Goal: Task Accomplishment & Management: Use online tool/utility

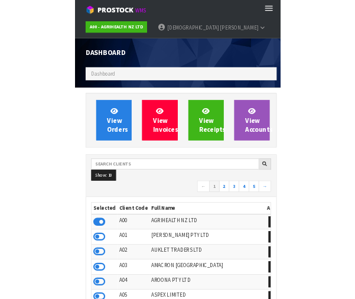
scroll to position [929, 336]
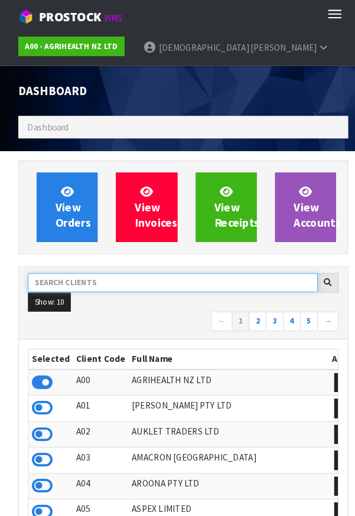
click at [93, 283] on input "text" at bounding box center [167, 275] width 280 height 18
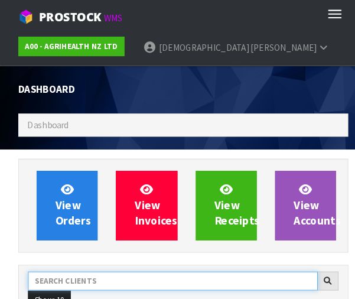
click at [77, 279] on input "text" at bounding box center [167, 273] width 280 height 18
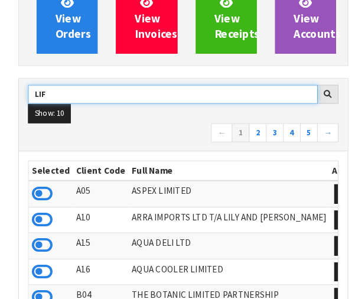
scroll to position [177, 0]
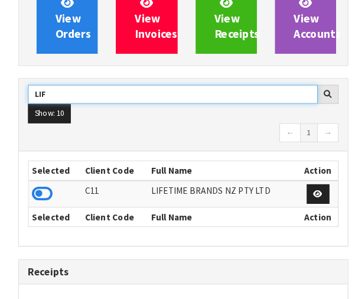
type input "LIF"
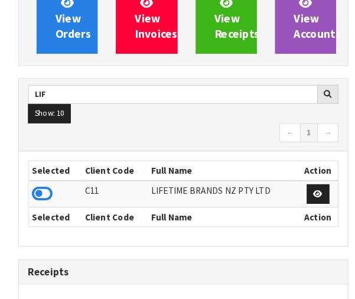
click at [42, 197] on icon at bounding box center [41, 192] width 20 height 18
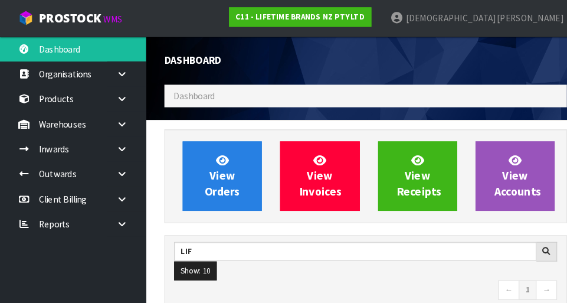
scroll to position [957, 408]
click at [113, 126] on link at bounding box center [123, 120] width 38 height 24
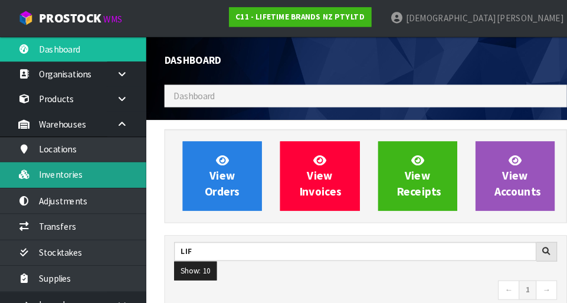
click at [72, 171] on link "Inventories" at bounding box center [71, 169] width 142 height 24
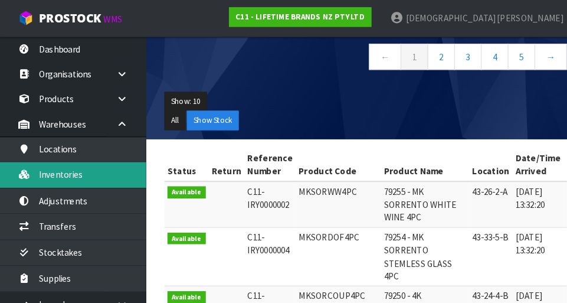
scroll to position [120, 0]
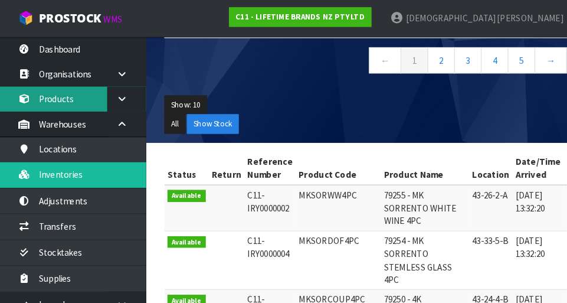
click at [73, 97] on link "Products" at bounding box center [71, 96] width 142 height 24
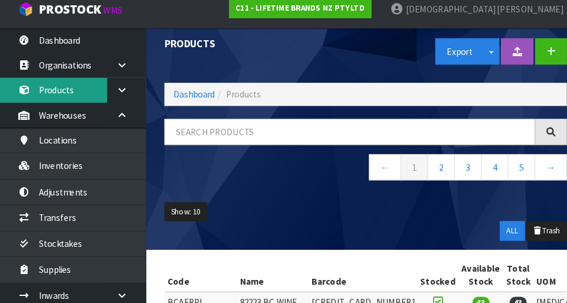
scroll to position [8, 0]
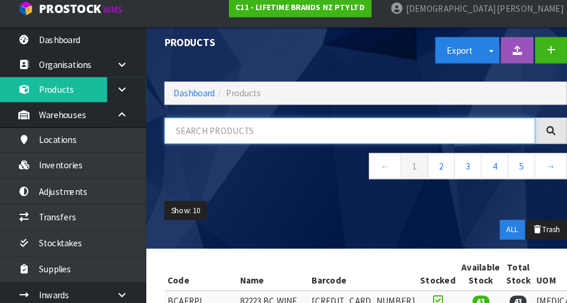
click at [255, 139] on input "text" at bounding box center [338, 135] width 359 height 25
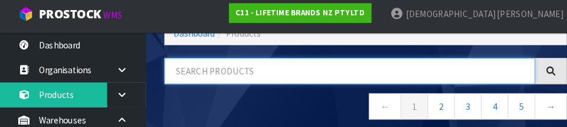
scroll to position [77, 0]
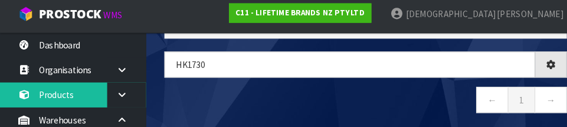
click at [312, 98] on nav "← 1 →" at bounding box center [354, 102] width 390 height 29
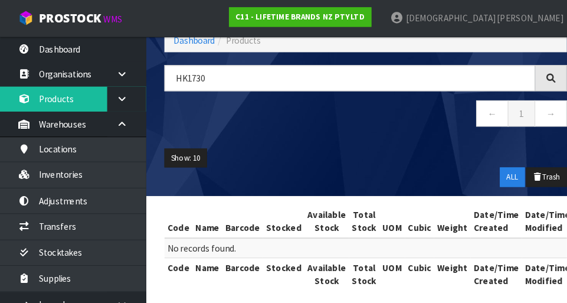
scroll to position [66, 0]
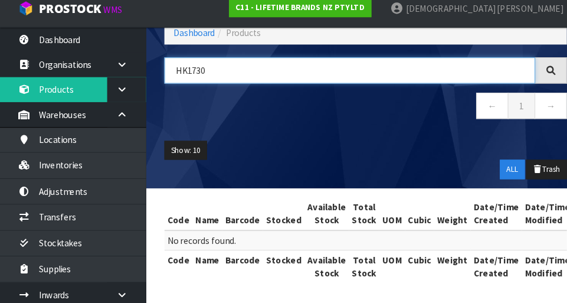
click at [354, 88] on input "HK1730" at bounding box center [338, 77] width 359 height 25
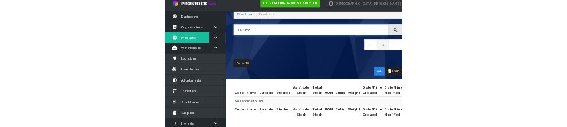
scroll to position [72, 0]
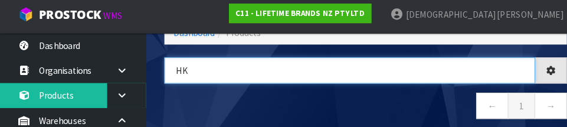
type input "H"
type input "5057982064976"
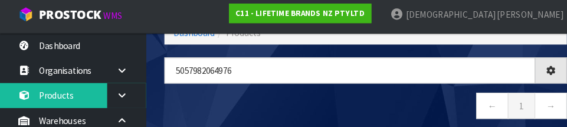
click at [341, 102] on nav "← 1 →" at bounding box center [354, 107] width 390 height 29
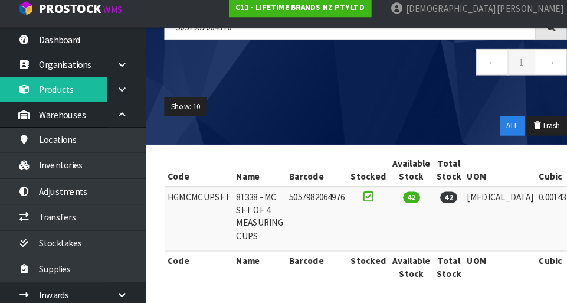
scroll to position [109, 0]
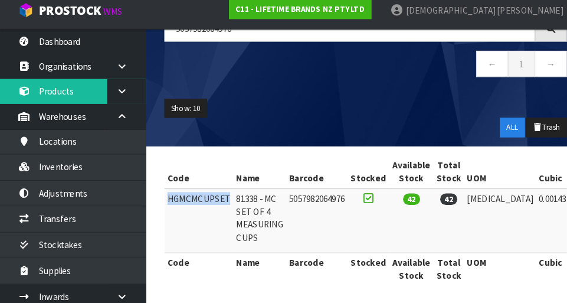
copy td "HGMCMCUPSET"
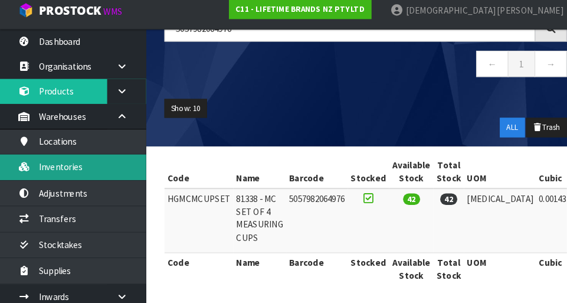
click at [83, 165] on link "Inventories" at bounding box center [71, 169] width 142 height 24
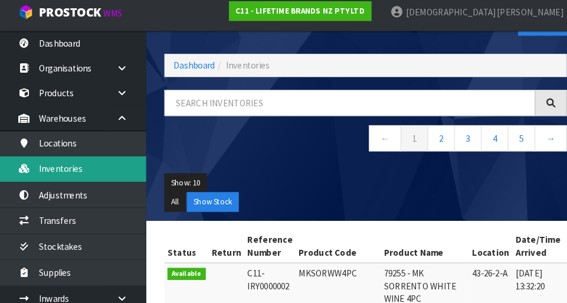
scroll to position [38, 0]
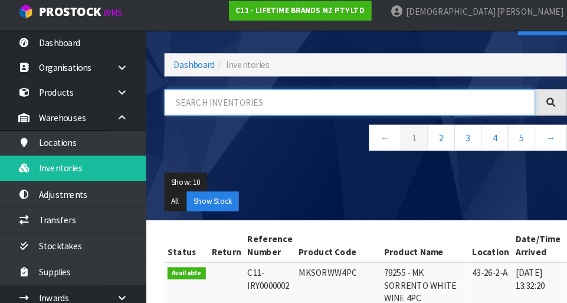
paste input "HGMCMCUPSET"
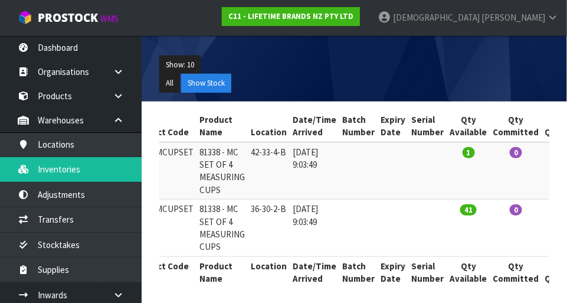
scroll to position [0, 0]
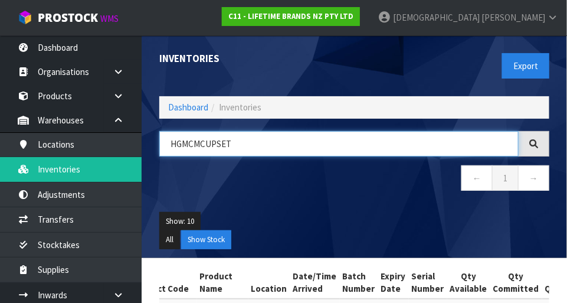
click at [284, 140] on input "HGMCMCUPSET" at bounding box center [338, 143] width 359 height 25
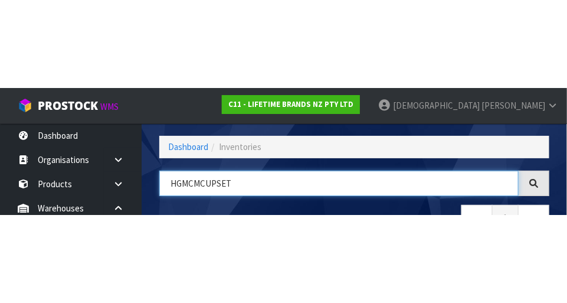
scroll to position [80, 0]
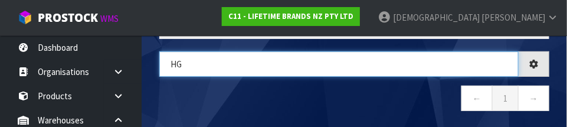
type input "H"
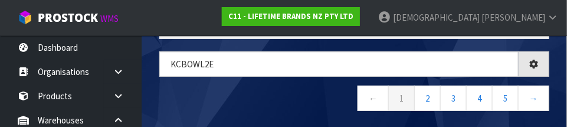
click at [241, 107] on nav "← 1 2 3 4 5 →" at bounding box center [354, 100] width 390 height 29
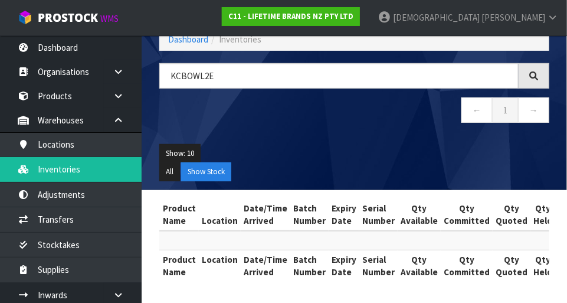
scroll to position [66, 0]
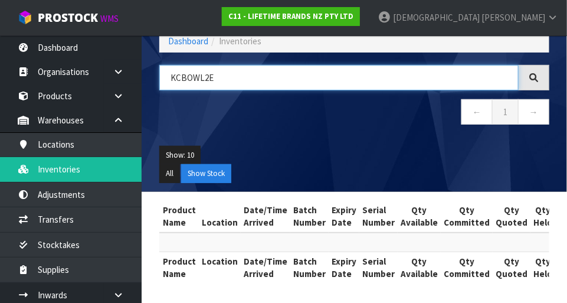
click at [272, 80] on input "KCBOWL2E" at bounding box center [338, 77] width 359 height 25
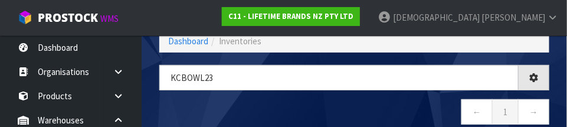
click at [253, 119] on nav "← 1 →" at bounding box center [354, 113] width 390 height 29
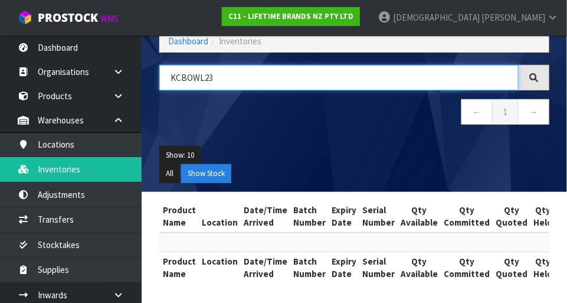
click at [204, 76] on input "KCBOWL23" at bounding box center [338, 77] width 359 height 25
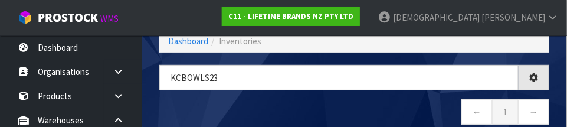
click at [294, 114] on nav "← 1 →" at bounding box center [354, 113] width 390 height 29
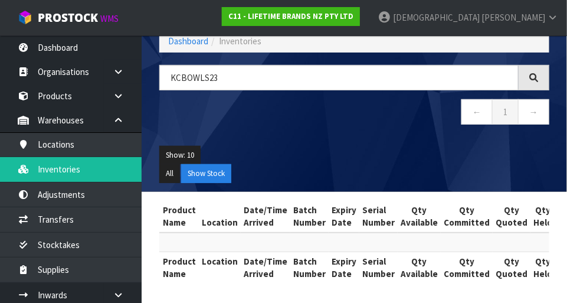
scroll to position [0, 0]
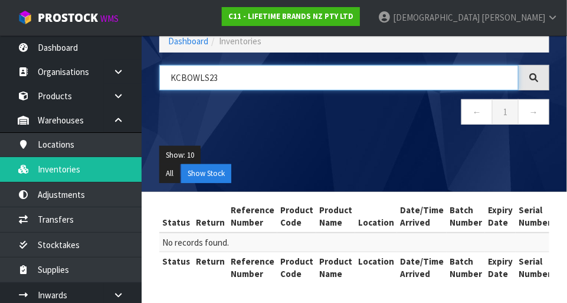
click at [354, 81] on input "KCBOWLS23" at bounding box center [338, 77] width 359 height 25
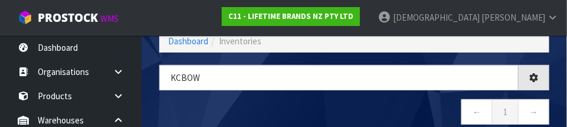
click at [354, 107] on nav "← 1 →" at bounding box center [354, 113] width 390 height 29
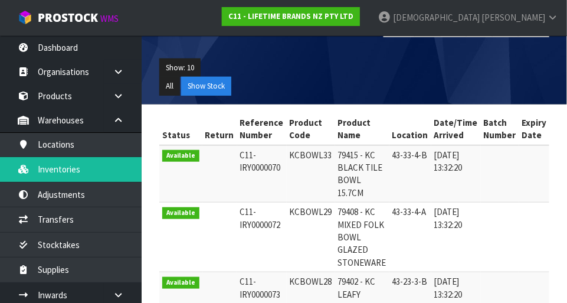
scroll to position [150, 0]
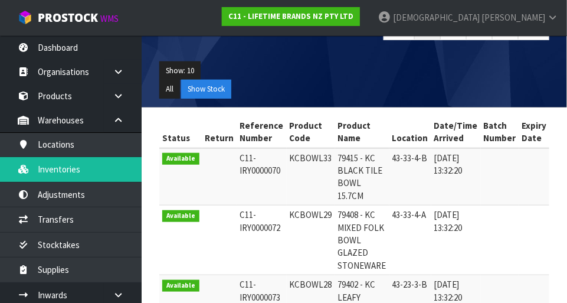
copy td "KCBOWL29"
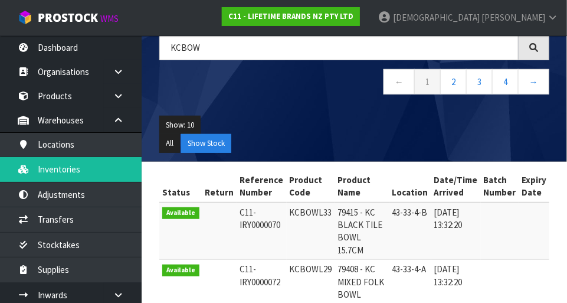
scroll to position [0, 0]
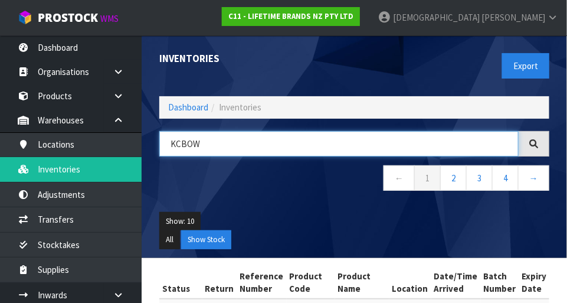
click at [256, 146] on input "KCBOW" at bounding box center [338, 143] width 359 height 25
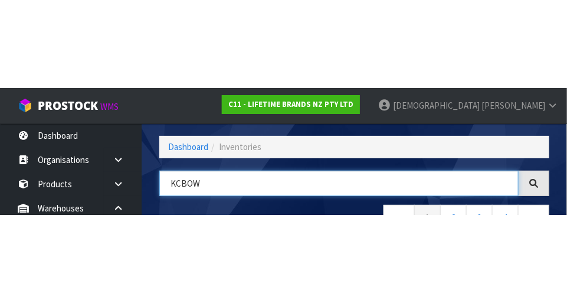
scroll to position [80, 0]
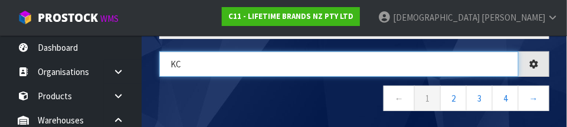
type input "K"
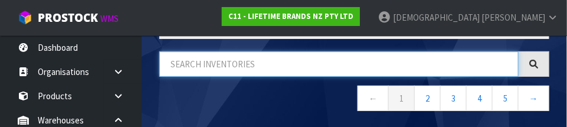
paste input "KCBOWL29"
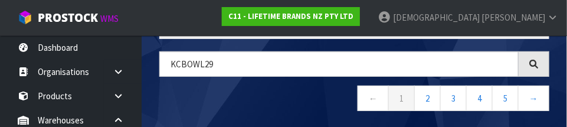
click at [287, 99] on nav "← 1 2 3 4 5 →" at bounding box center [354, 100] width 390 height 29
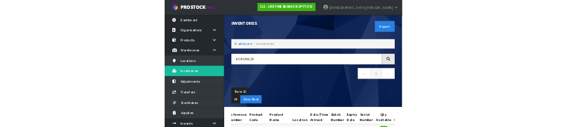
scroll to position [0, 0]
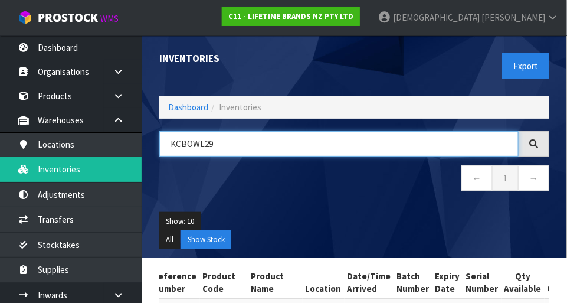
click at [264, 138] on input "KCBOWL29" at bounding box center [338, 143] width 359 height 25
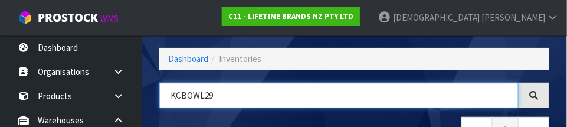
scroll to position [80, 0]
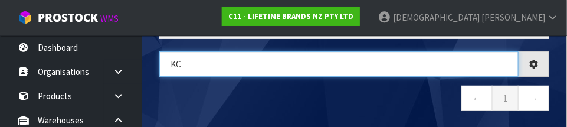
type input "K"
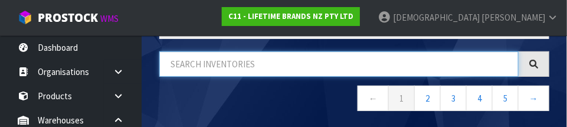
paste input "KCBOWL29"
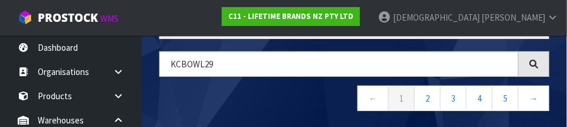
click at [274, 102] on nav "← 1 2 3 4 5 →" at bounding box center [354, 100] width 390 height 29
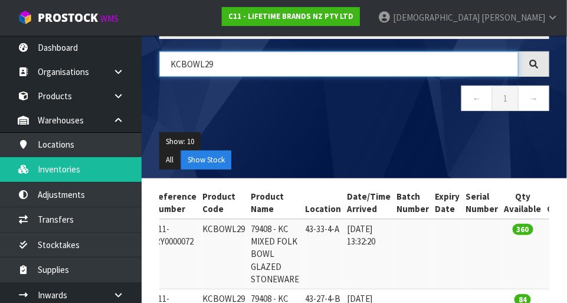
click at [328, 66] on input "KCBOWL29" at bounding box center [338, 63] width 359 height 25
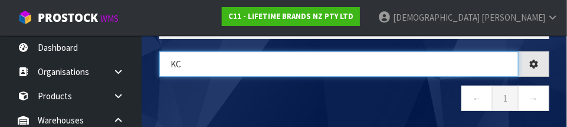
type input "K"
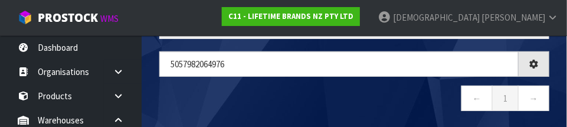
click at [334, 101] on nav "← 1 →" at bounding box center [354, 100] width 390 height 29
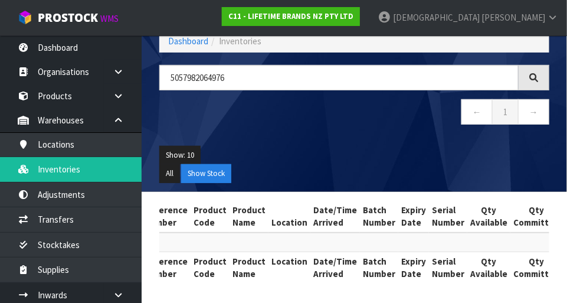
scroll to position [0, 0]
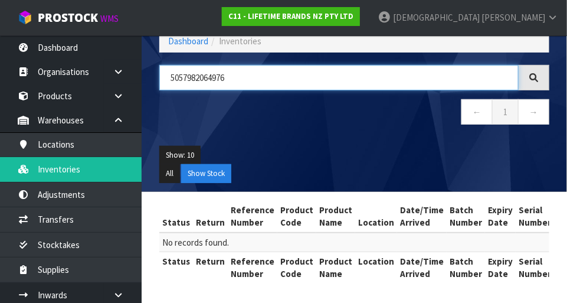
click at [273, 78] on input "5057982064976" at bounding box center [338, 77] width 359 height 25
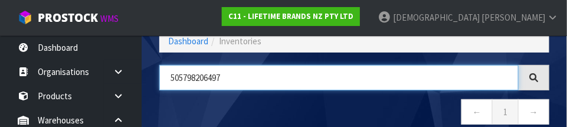
type input "5057982064976"
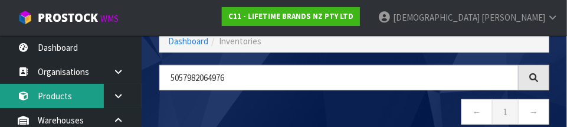
click at [74, 98] on link "Products" at bounding box center [71, 96] width 142 height 24
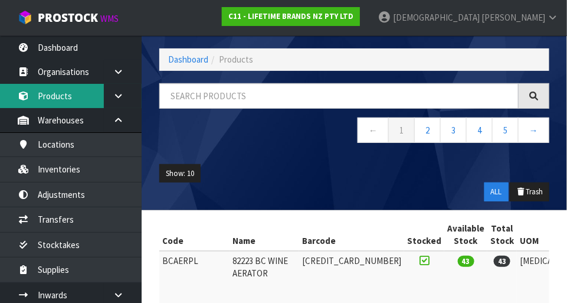
scroll to position [66, 0]
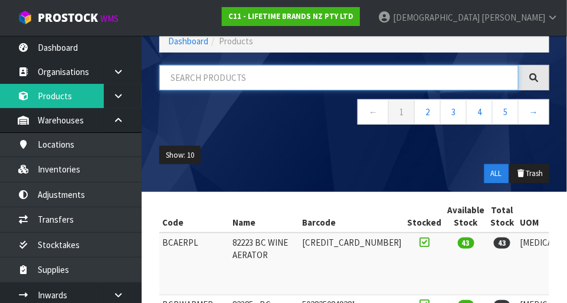
paste input "5057982064976"
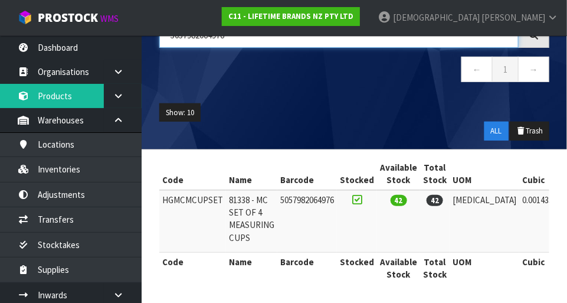
scroll to position [103, 0]
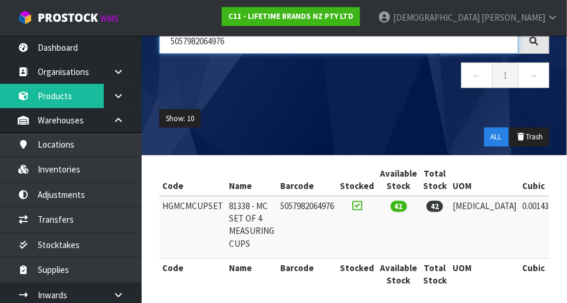
type input "5057982064976"
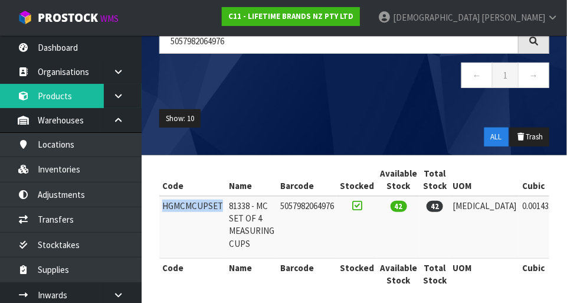
copy td "HGMCMCUPSET"
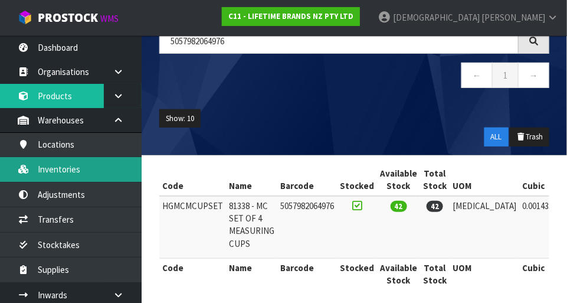
click at [80, 175] on link "Inventories" at bounding box center [71, 169] width 142 height 24
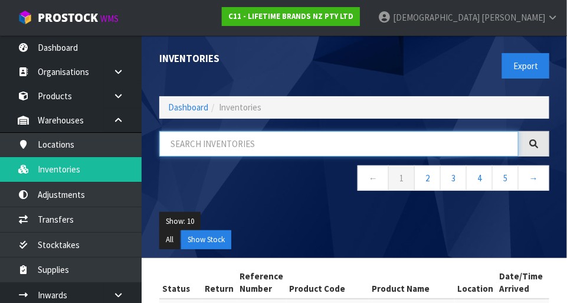
paste input "HGMCMCUPSET"
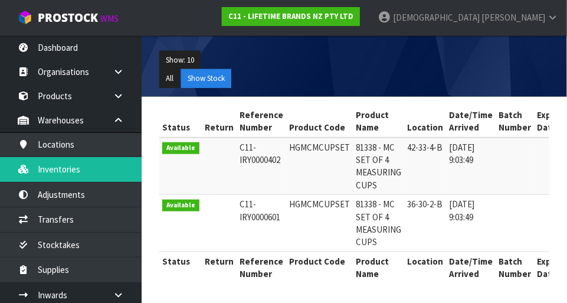
type input "HGMCMCUPSET"
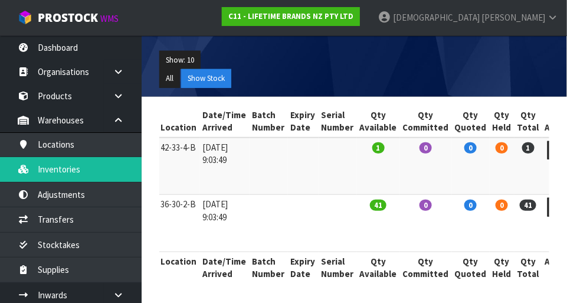
copy td "HGMCMCUPSET"
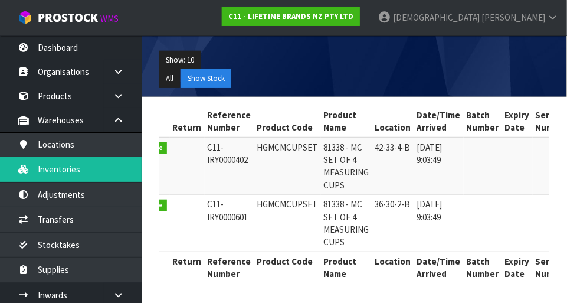
scroll to position [0, 28]
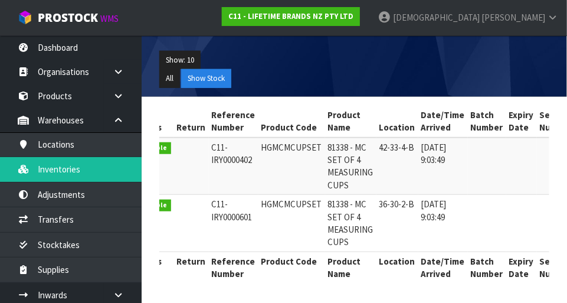
copy td "HGMCMCUPSET"
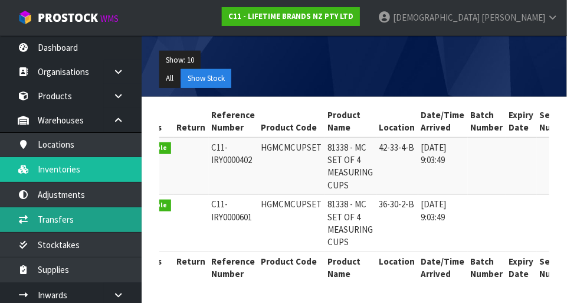
click at [95, 228] on link "Transfers" at bounding box center [71, 219] width 142 height 24
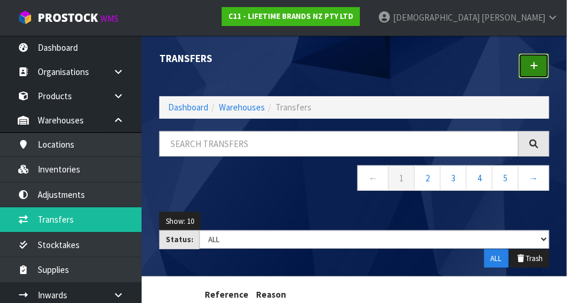
click at [354, 67] on icon at bounding box center [534, 65] width 8 height 9
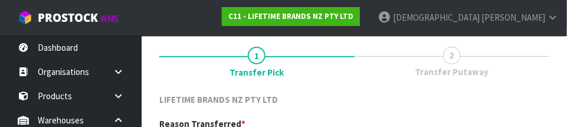
scroll to position [175, 0]
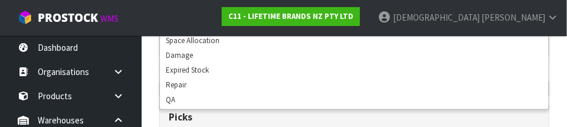
scroll to position [215, 0]
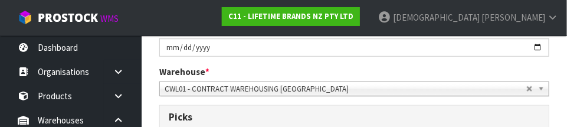
click at [354, 61] on section "1 Transfer Pick 2 Transfer Putaway LIFETIME BRANDS NZ PTY LTD Reason Transferre…" at bounding box center [354, 119] width 425 height 451
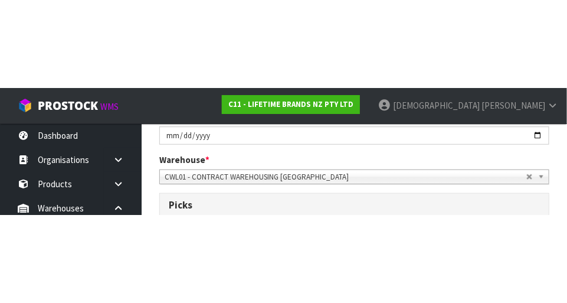
scroll to position [221, 0]
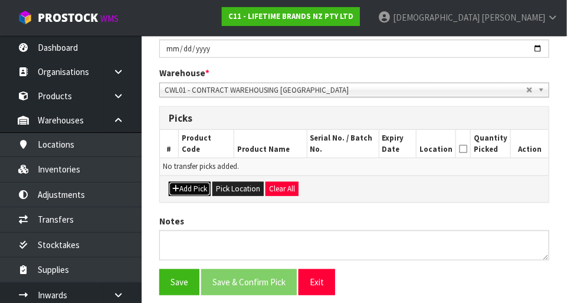
click at [200, 189] on button "Add Pick" at bounding box center [190, 189] width 42 height 14
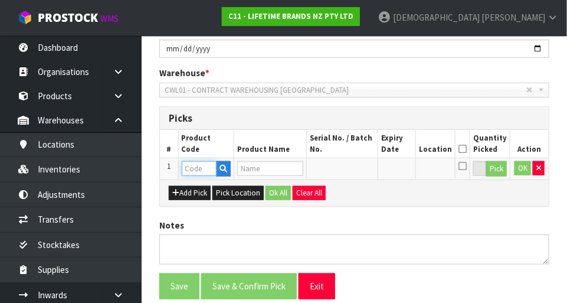
paste input "HGMCMCUPSET"
type input "HGMCMCUPSET"
type input "81338 - MC SET OF 4 MEASURING CUPS"
type input "HGMCMCUPSET"
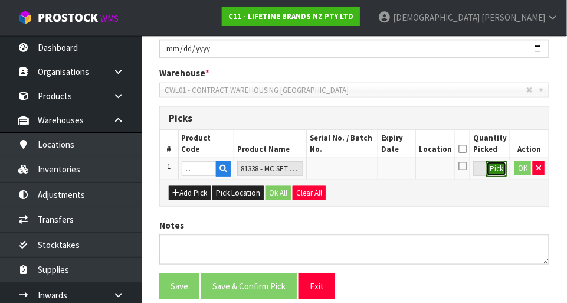
click at [354, 167] on button "Pick" at bounding box center [496, 168] width 21 height 15
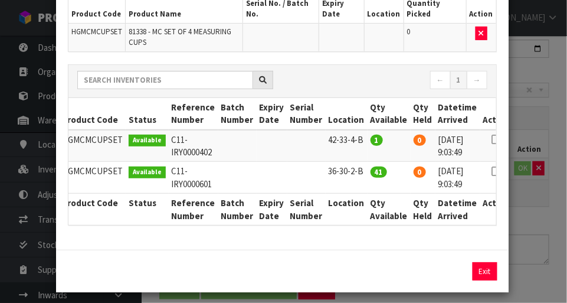
scroll to position [0, 9]
click at [354, 171] on icon at bounding box center [496, 171] width 9 height 1
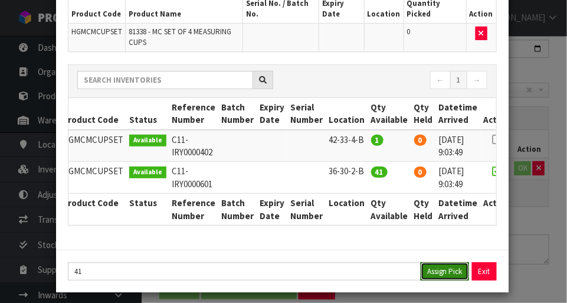
click at [354, 277] on button "Assign Pick" at bounding box center [445, 271] width 48 height 18
type input "41"
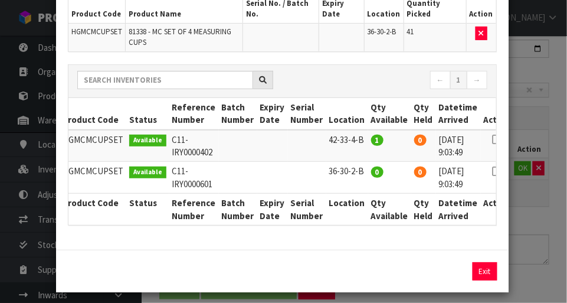
click at [354, 139] on icon at bounding box center [496, 139] width 9 height 1
click at [354, 274] on button "Assign Pick" at bounding box center [445, 271] width 48 height 18
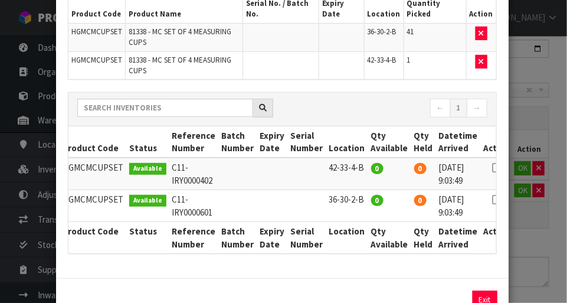
click at [354, 265] on div "Pick Line Picks Product Code Product Name Serial No. / Batch No. Expiry Date Lo…" at bounding box center [283, 151] width 567 height 303
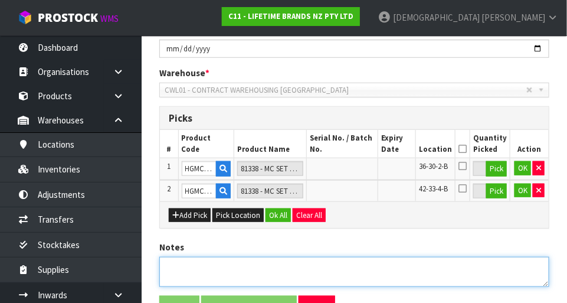
click at [238, 274] on textarea at bounding box center [354, 272] width 390 height 30
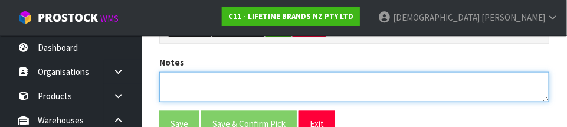
scroll to position [420, 0]
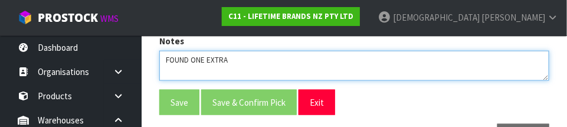
type textarea "FOUND ONE EXTRA"
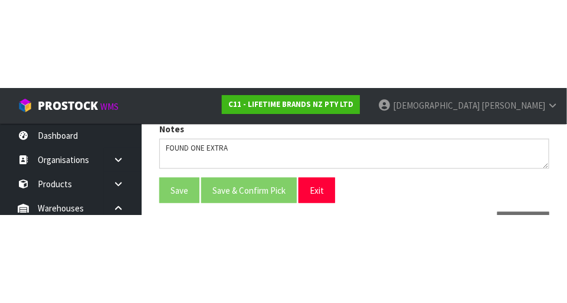
scroll to position [287, 0]
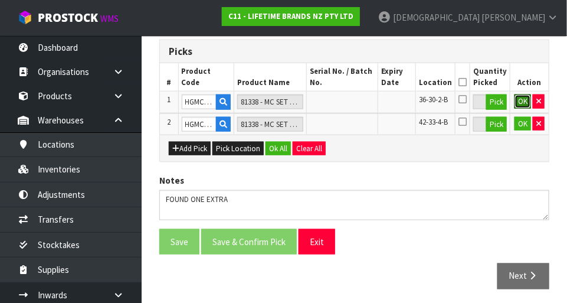
click at [354, 106] on button "OK" at bounding box center [523, 101] width 17 height 14
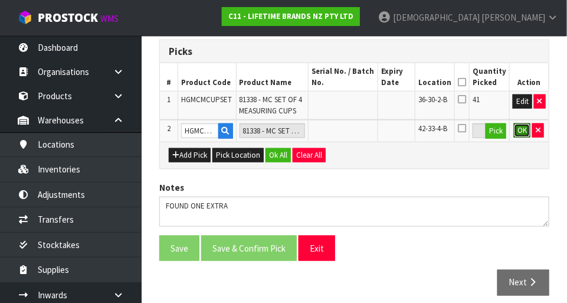
click at [354, 127] on button "OK" at bounding box center [522, 130] width 17 height 14
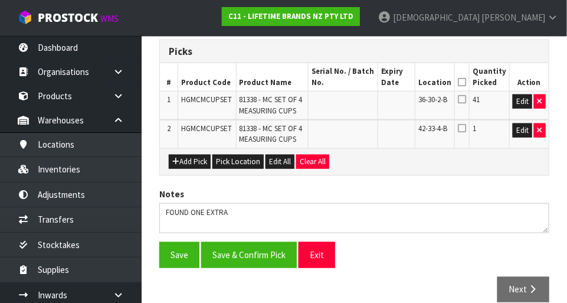
click at [354, 82] on icon at bounding box center [462, 82] width 8 height 1
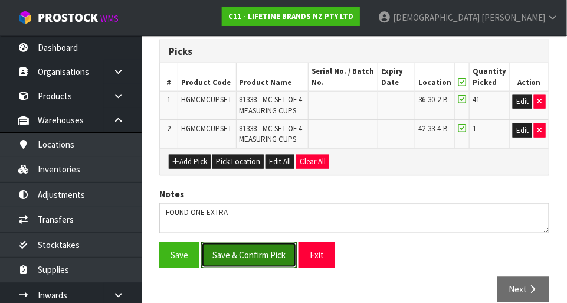
click at [263, 256] on button "Save & Confirm Pick" at bounding box center [249, 254] width 96 height 25
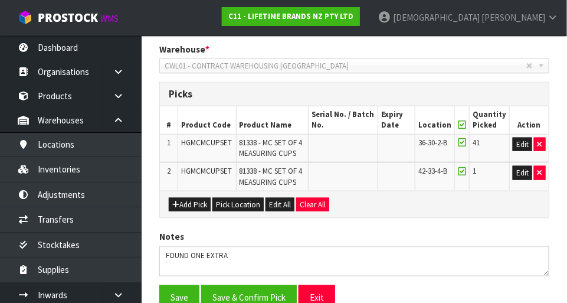
scroll to position [0, 0]
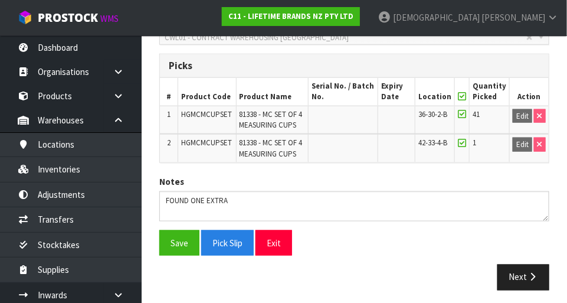
scroll to position [315, 0]
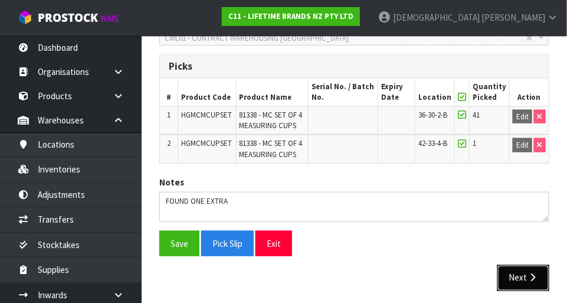
click at [354, 275] on button "Next" at bounding box center [523, 277] width 52 height 25
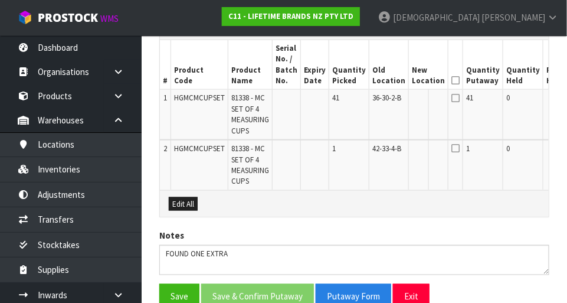
scroll to position [0, 39]
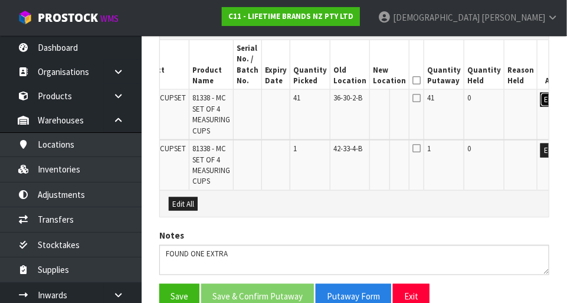
click at [354, 98] on button "Edit" at bounding box center [550, 100] width 19 height 14
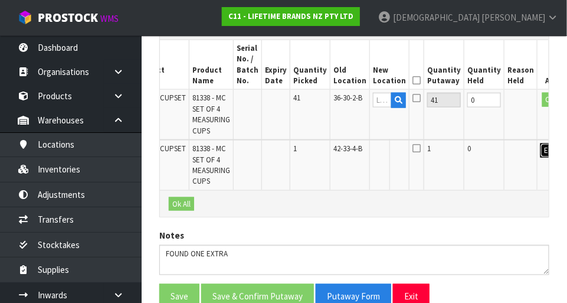
click at [354, 153] on button "Edit" at bounding box center [550, 150] width 19 height 14
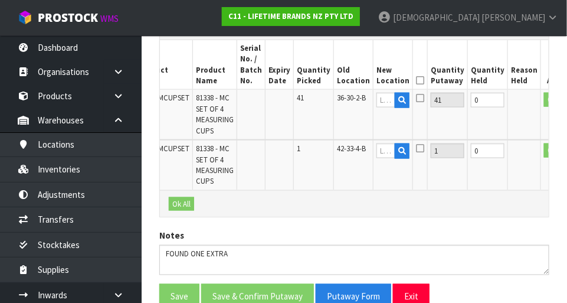
click at [321, 84] on th "Quantity Picked" at bounding box center [314, 65] width 40 height 50
click at [337, 99] on span "36-30-2-B" at bounding box center [351, 98] width 29 height 10
copy span "36-30-2-B"
paste input "36-30-2-B"
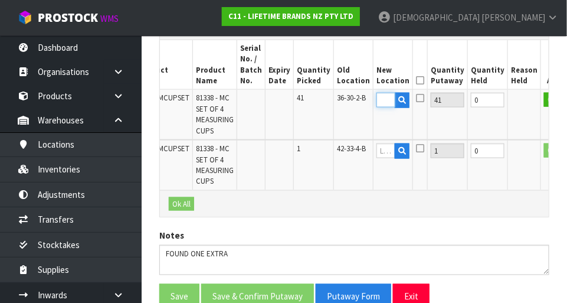
type input "36-30-2-B"
copy span "42-33-4-B"
paste input "42-33-4-B"
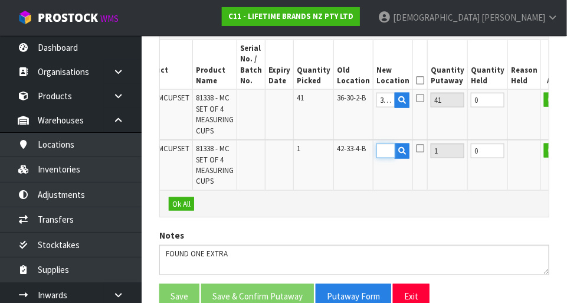
type input "42-33-4-B"
click at [354, 94] on button "OK" at bounding box center [552, 100] width 17 height 14
click at [354, 153] on button "OK" at bounding box center [554, 150] width 17 height 14
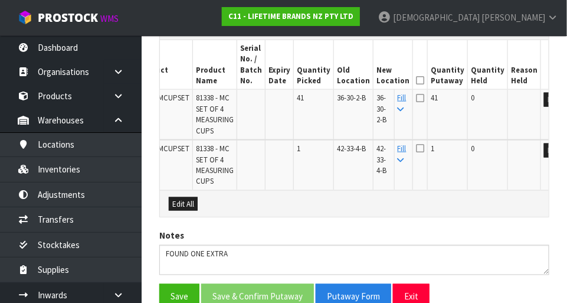
click at [354, 90] on td "41" at bounding box center [448, 115] width 40 height 50
click at [354, 80] on icon at bounding box center [420, 80] width 8 height 1
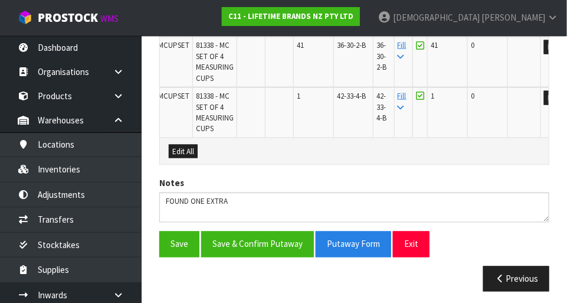
scroll to position [406, 0]
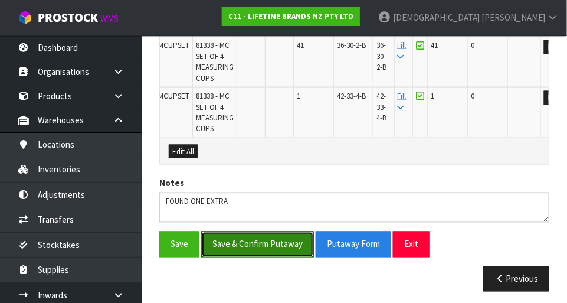
click at [278, 251] on button "Save & Confirm Putaway" at bounding box center [257, 243] width 113 height 25
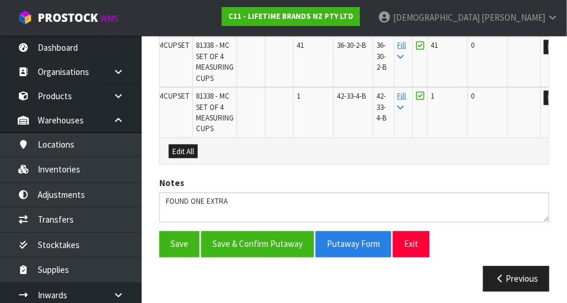
scroll to position [0, 0]
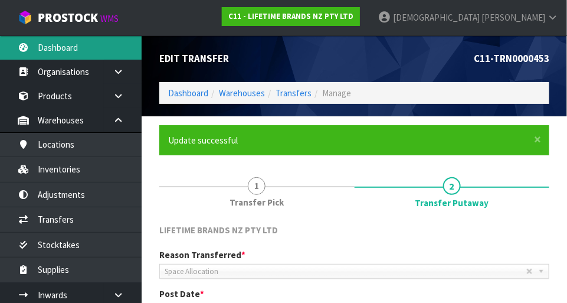
click at [86, 44] on link "Dashboard" at bounding box center [71, 47] width 142 height 24
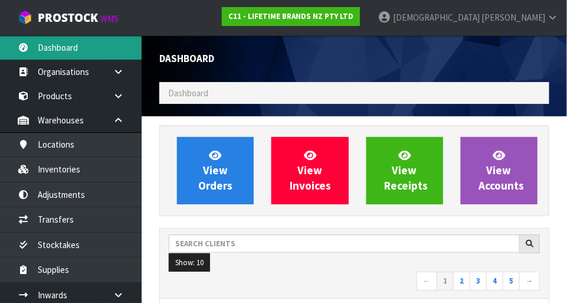
scroll to position [957, 408]
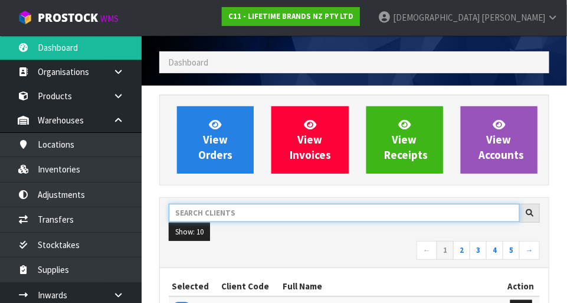
click at [289, 210] on input "text" at bounding box center [344, 213] width 351 height 18
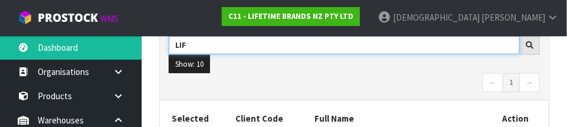
scroll to position [235, 0]
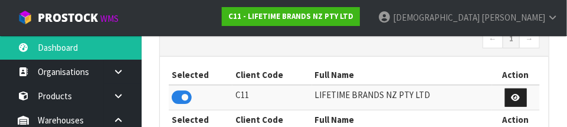
type input "LIF"
click at [347, 53] on div "LIF Show: 10 5 10 25 50 ← 1 →" at bounding box center [354, 21] width 389 height 70
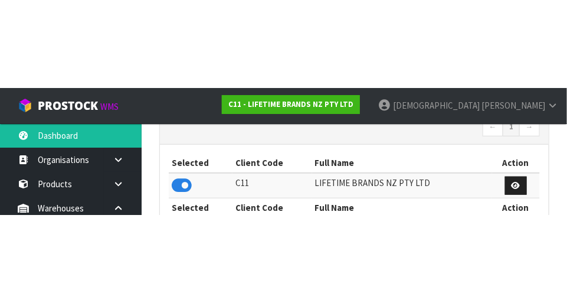
scroll to position [241, 0]
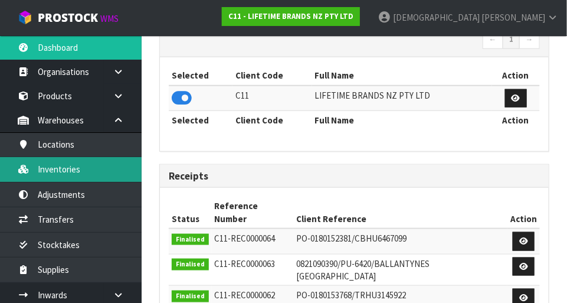
click at [67, 172] on link "Inventories" at bounding box center [71, 169] width 142 height 24
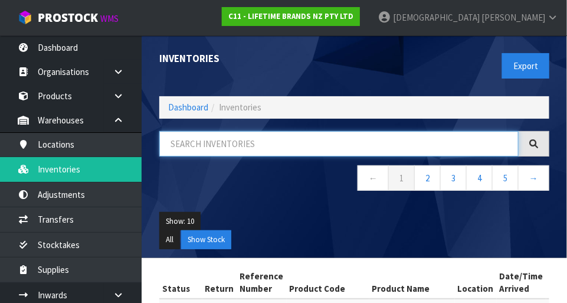
click at [269, 143] on input "text" at bounding box center [338, 143] width 359 height 25
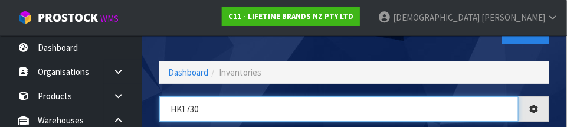
scroll to position [32, 0]
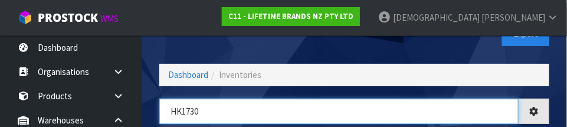
click at [328, 105] on input "HK1730" at bounding box center [338, 111] width 359 height 25
type input "H"
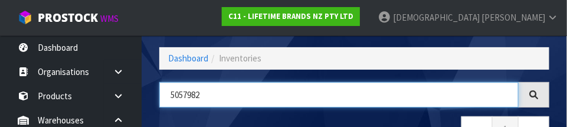
scroll to position [47, 0]
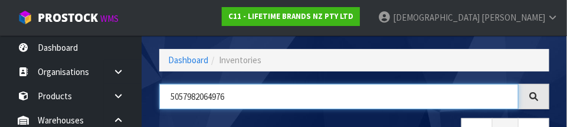
type input "5057982064976"
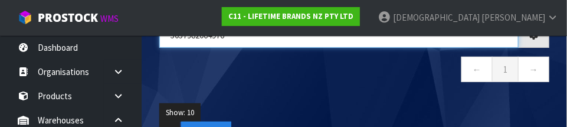
scroll to position [106, 0]
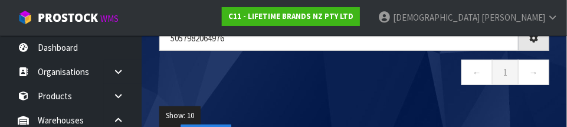
click at [354, 93] on div "5057982064976 ← 1 →" at bounding box center [354, 61] width 408 height 72
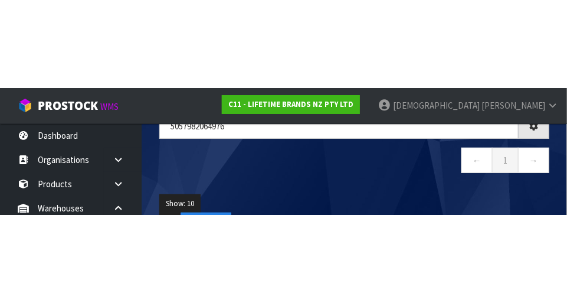
scroll to position [66, 0]
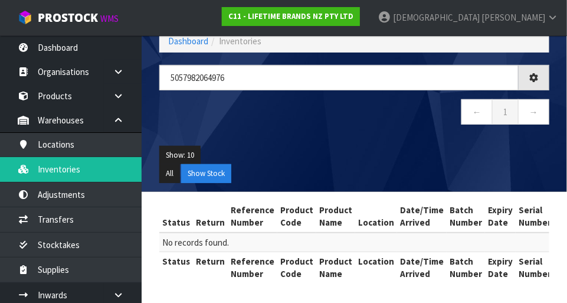
click at [124, 94] on link at bounding box center [123, 96] width 38 height 24
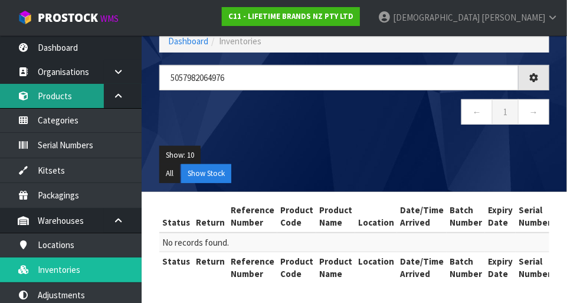
click at [63, 98] on link "Products" at bounding box center [71, 96] width 142 height 24
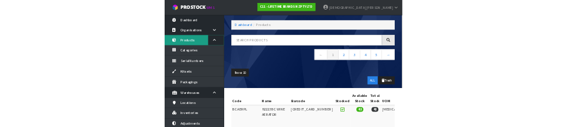
scroll to position [66, 0]
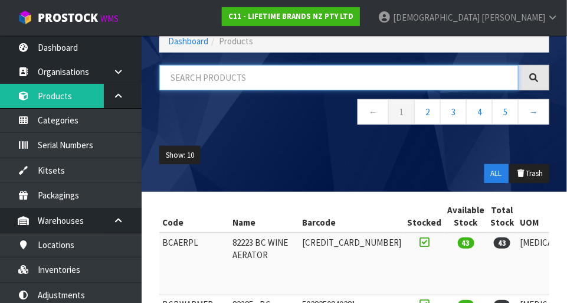
click at [274, 76] on input "text" at bounding box center [338, 77] width 359 height 25
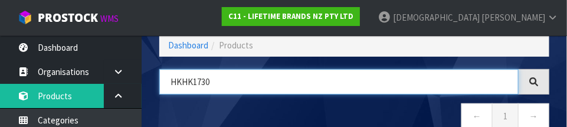
scroll to position [68, 0]
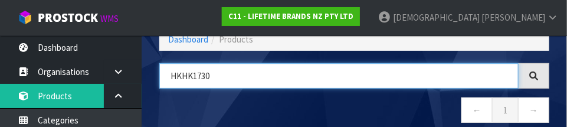
click at [287, 77] on input "HKHK1730" at bounding box center [338, 75] width 359 height 25
type input "H"
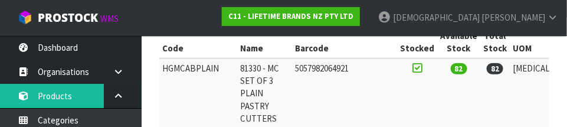
scroll to position [242, 0]
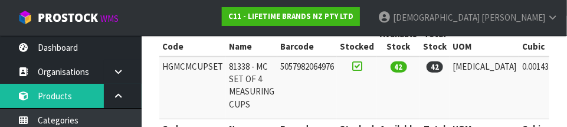
type input "5057982064976"
click at [354, 96] on td "[MEDICAL_DATA]" at bounding box center [485, 88] width 70 height 63
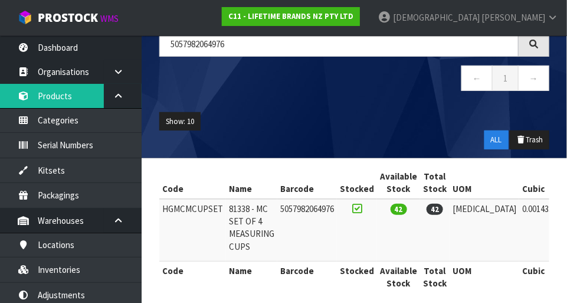
scroll to position [99, 0]
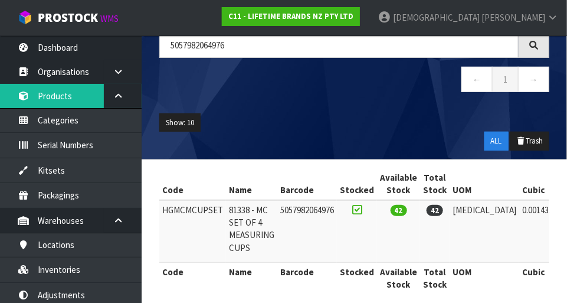
click at [189, 201] on td "HGMCMCUPSET" at bounding box center [192, 231] width 67 height 63
copy td "HGMCMCUPSET"
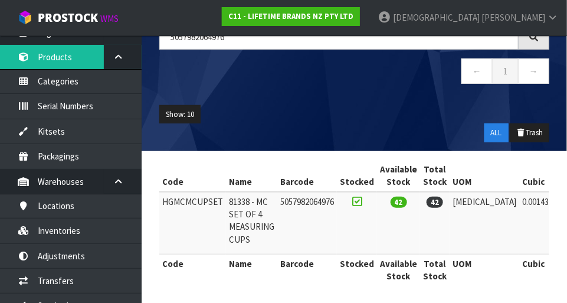
scroll to position [47, 0]
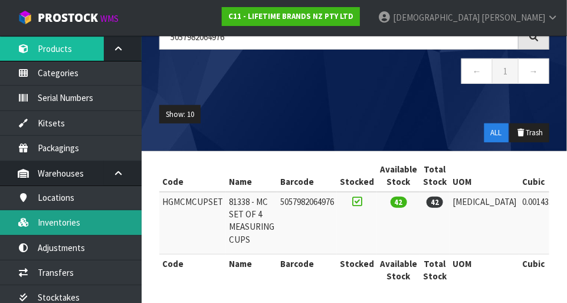
click at [65, 221] on link "Inventories" at bounding box center [71, 222] width 142 height 24
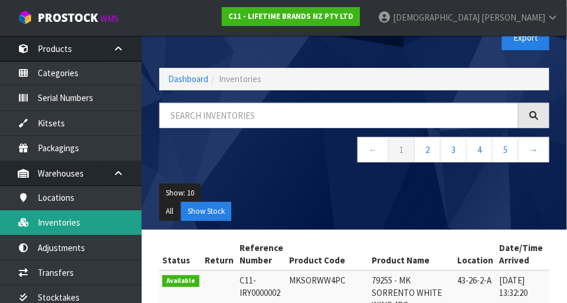
scroll to position [24, 0]
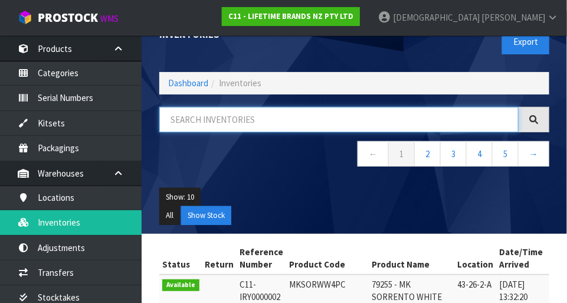
paste input "HGMCMCUPSET"
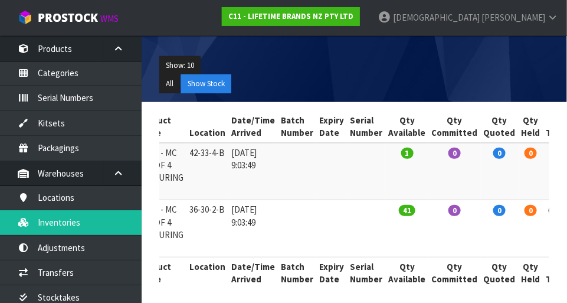
scroll to position [0, 247]
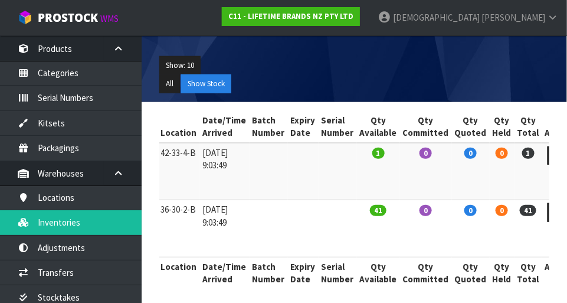
type input "HGMCMCUPSET"
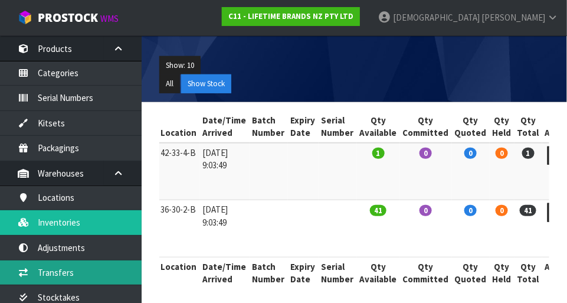
click at [68, 269] on link "Transfers" at bounding box center [71, 272] width 142 height 24
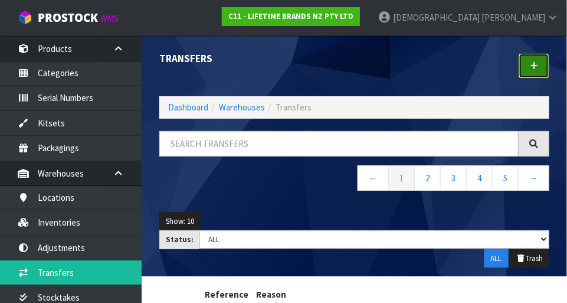
click at [354, 67] on icon at bounding box center [534, 65] width 8 height 9
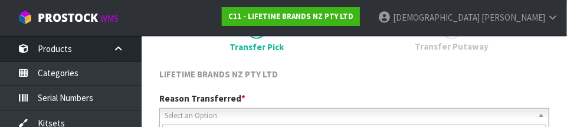
scroll to position [175, 0]
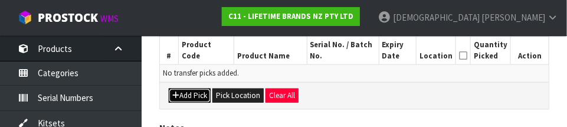
click at [196, 96] on button "Add Pick" at bounding box center [190, 96] width 42 height 14
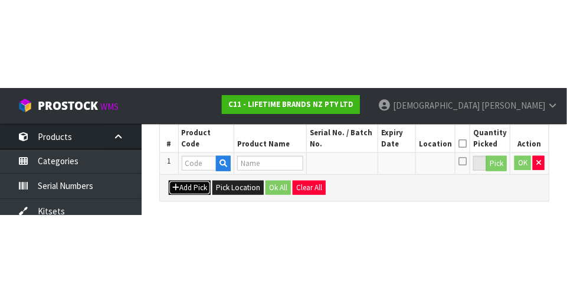
scroll to position [266, 0]
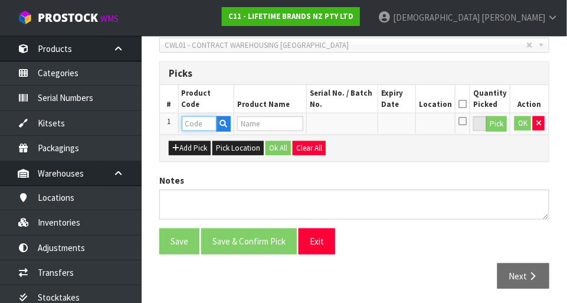
paste input "HGMCMCUPSET"
type input "HGMCMCUPSET"
type input "81338 - MC SET OF 4 MEASURING CUPS"
type input "HGMCMCUPSET"
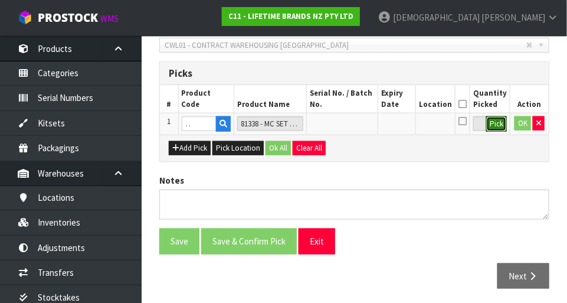
click at [354, 126] on button "Pick" at bounding box center [496, 123] width 21 height 15
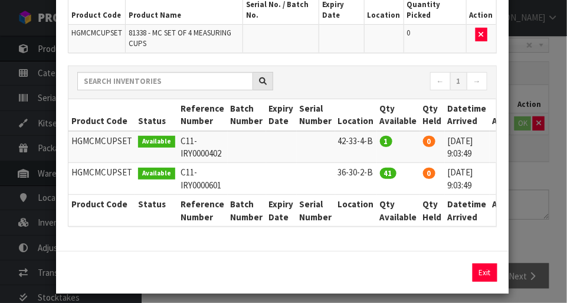
scroll to position [0, 14]
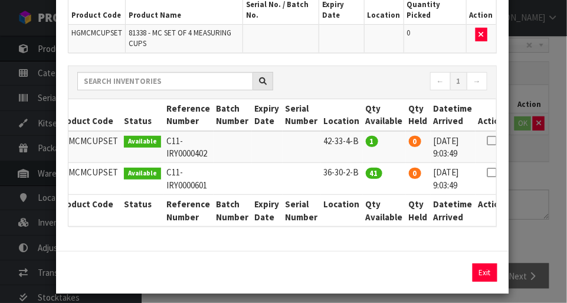
click at [354, 172] on icon at bounding box center [491, 172] width 9 height 1
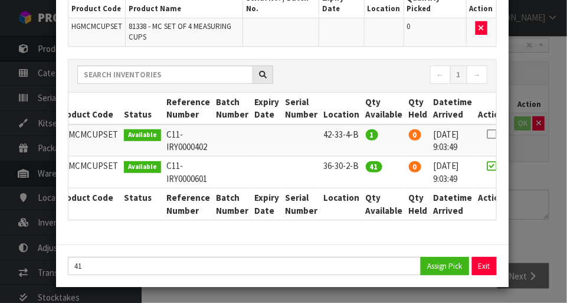
scroll to position [104, 0]
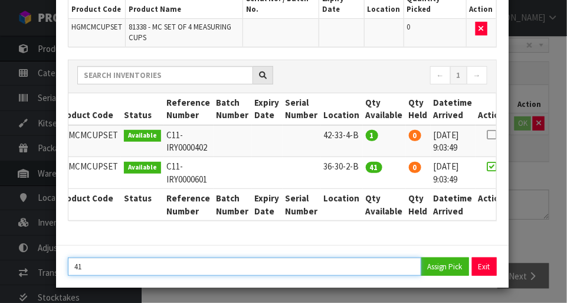
click at [123, 259] on input "41" at bounding box center [244, 266] width 353 height 18
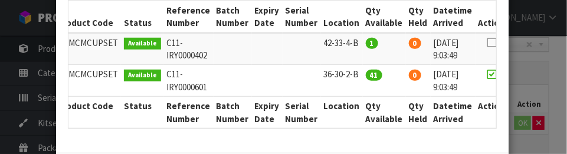
scroll to position [253, 0]
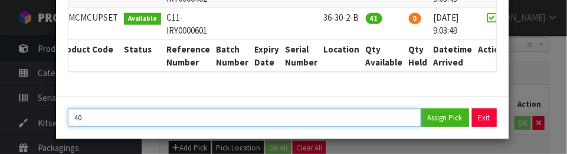
type input "40"
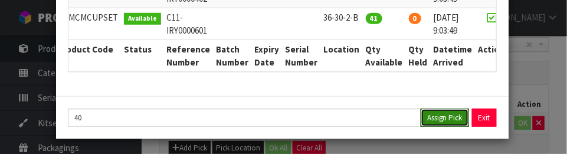
click at [354, 119] on button "Assign Pick" at bounding box center [445, 118] width 48 height 18
type input "40"
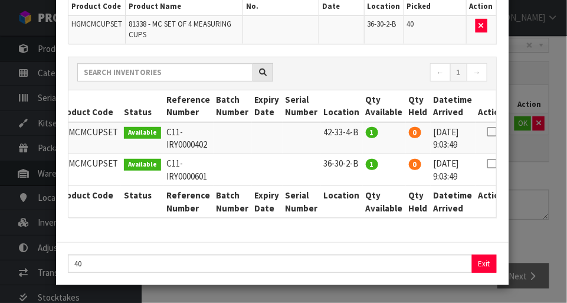
scroll to position [104, 0]
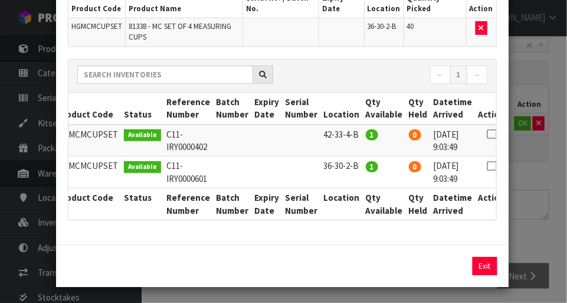
click at [354, 175] on div "Pick Line Picks Product Code Product Name Serial No. / Batch No. Expiry Date Lo…" at bounding box center [283, 151] width 567 height 303
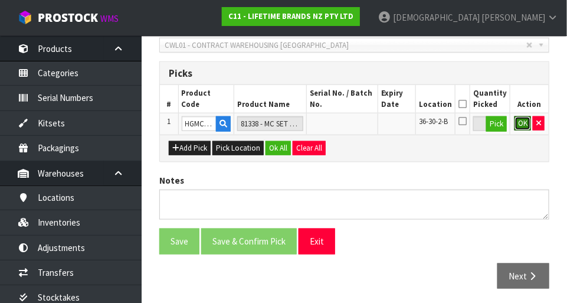
click at [354, 126] on button "OK" at bounding box center [523, 123] width 17 height 14
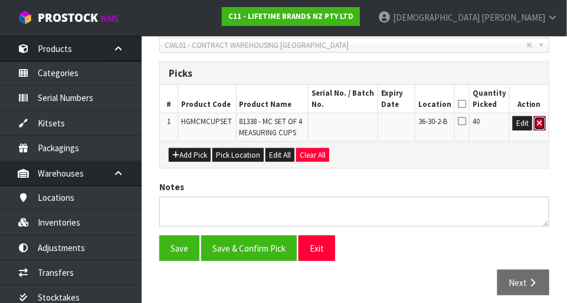
click at [354, 125] on icon "button" at bounding box center [540, 123] width 5 height 8
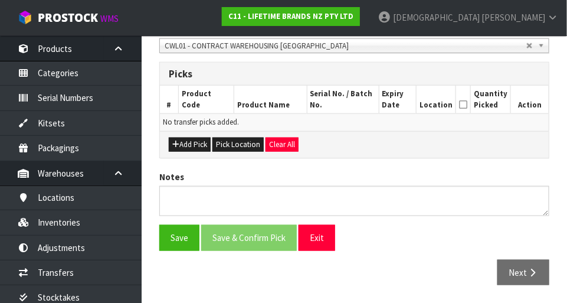
scroll to position [262, 0]
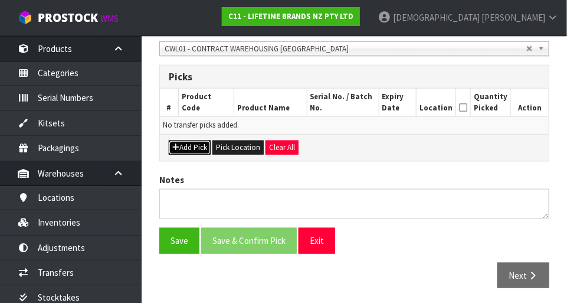
click at [206, 152] on button "Add Pick" at bounding box center [190, 147] width 42 height 14
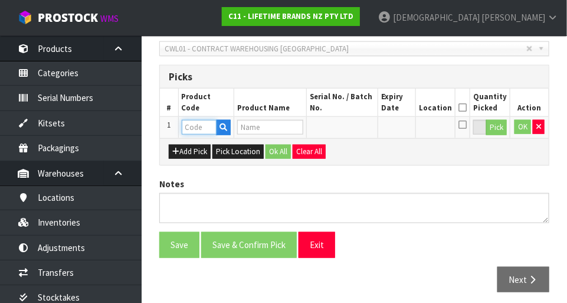
paste input "HGMCMCUPSET"
type input "HGMCMCUPSET"
type input "81338 - MC SET OF 4 MEASURING CUPS"
type input "HGMCMCUPSET"
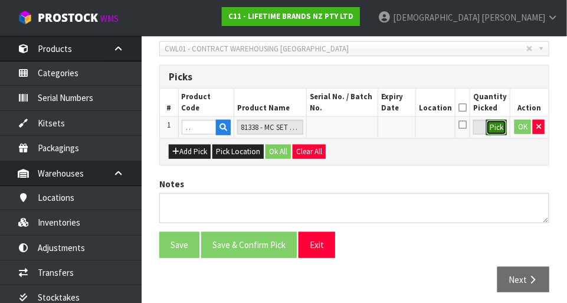
click at [354, 130] on button "Pick" at bounding box center [496, 127] width 21 height 15
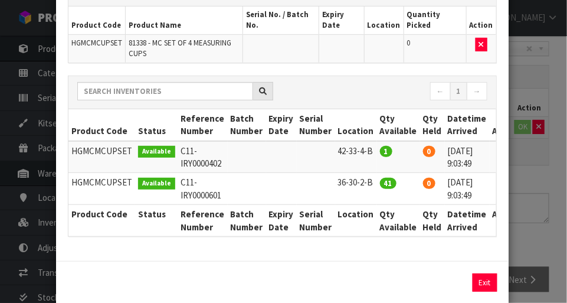
scroll to position [0, 14]
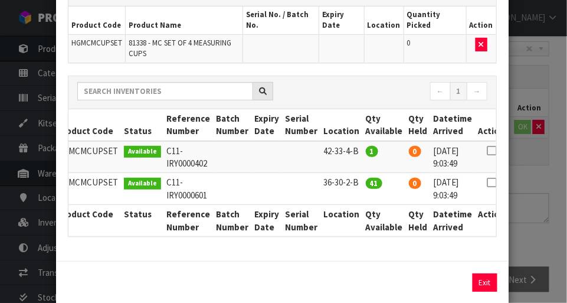
click at [354, 182] on icon at bounding box center [491, 182] width 9 height 1
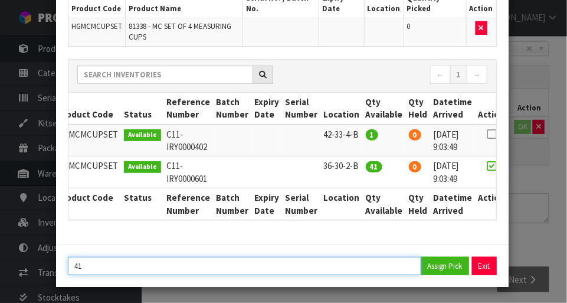
click at [134, 265] on input "41" at bounding box center [244, 266] width 353 height 18
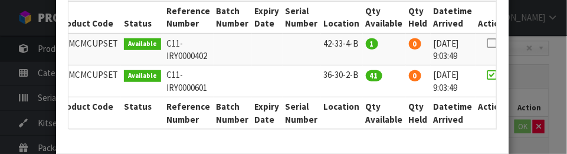
scroll to position [253, 0]
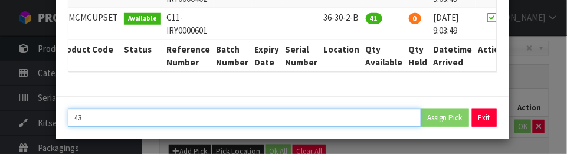
type input "4"
type input "2"
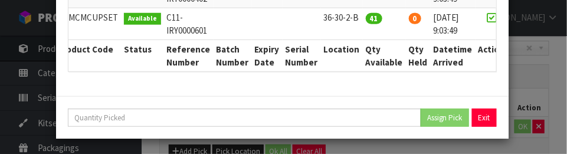
click at [354, 75] on div "Pick Line Picks Product Code Product Name Serial No. / Batch No. Expiry Date Lo…" at bounding box center [283, 77] width 567 height 154
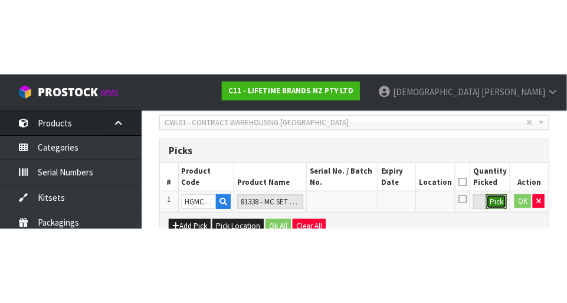
scroll to position [262, 0]
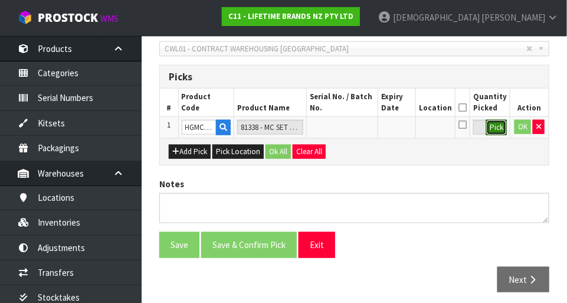
click at [354, 128] on button "Pick" at bounding box center [496, 127] width 21 height 15
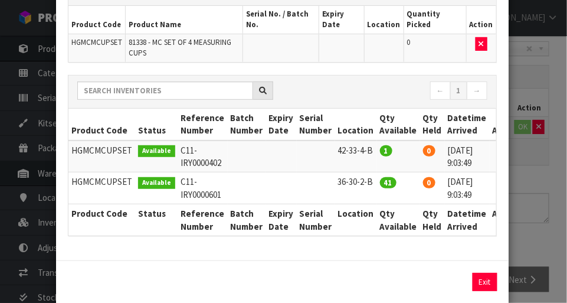
scroll to position [83, 0]
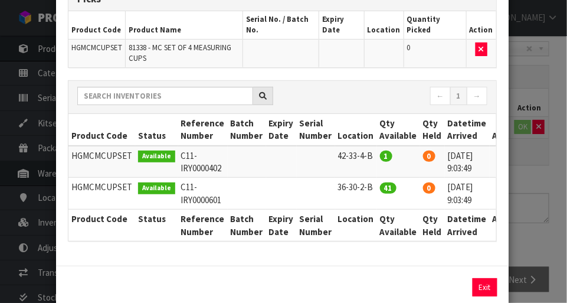
click at [354, 187] on icon at bounding box center [505, 187] width 9 height 1
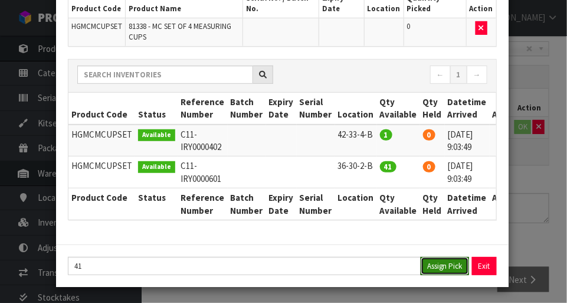
click at [354, 272] on button "Assign Pick" at bounding box center [445, 266] width 48 height 18
type input "41"
click at [354, 243] on div "Pick Line Picks Product Code Product Name Serial No. / Batch No. Expiry Date Lo…" at bounding box center [283, 151] width 567 height 303
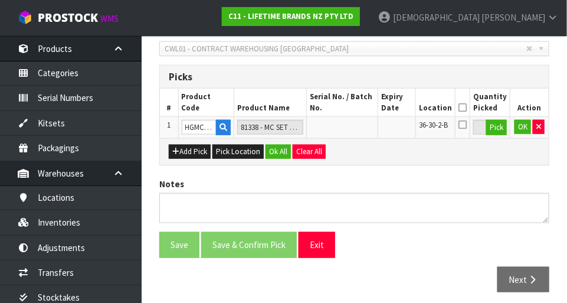
click at [354, 107] on icon at bounding box center [463, 107] width 8 height 1
click at [354, 130] on button "OK" at bounding box center [523, 127] width 17 height 14
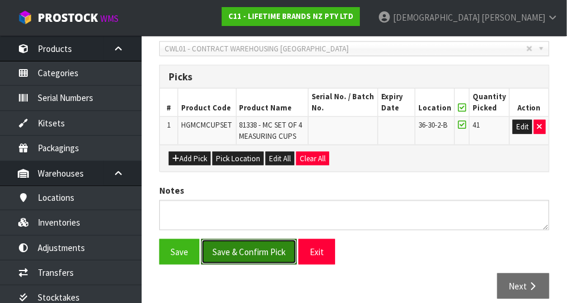
click at [256, 254] on button "Save & Confirm Pick" at bounding box center [249, 251] width 96 height 25
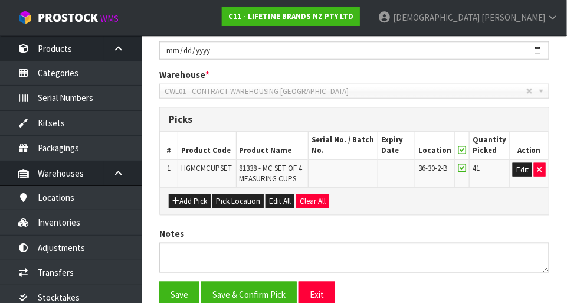
scroll to position [0, 0]
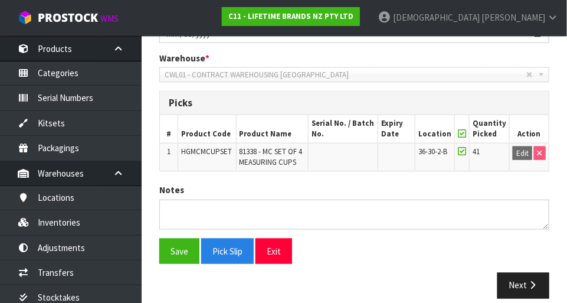
scroll to position [290, 0]
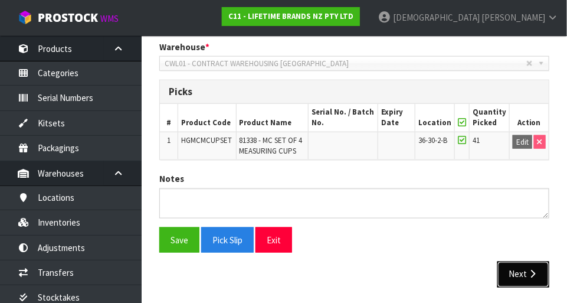
click at [354, 274] on icon "button" at bounding box center [532, 274] width 11 height 9
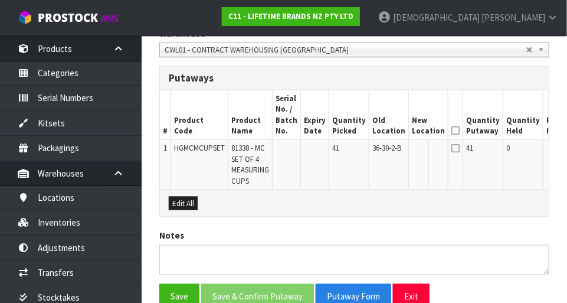
scroll to position [0, 39]
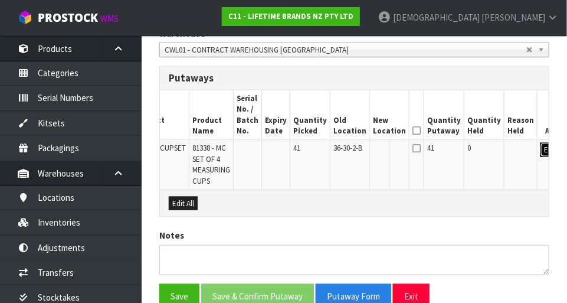
click at [354, 144] on button "Edit" at bounding box center [550, 150] width 19 height 14
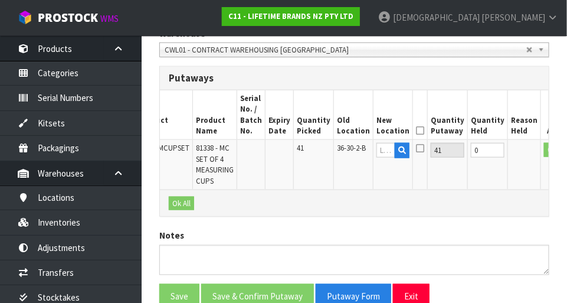
scroll to position [0, 0]
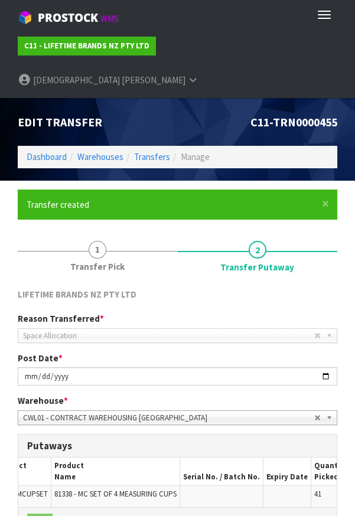
click at [348, 233] on section "× Close Transfer created 1 Transfer Pick 2 Transfer Putaway LIFETIME BRANDS NZ …" at bounding box center [177, 430] width 355 height 498
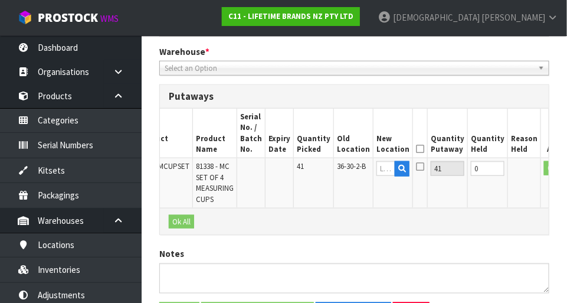
scroll to position [287, 0]
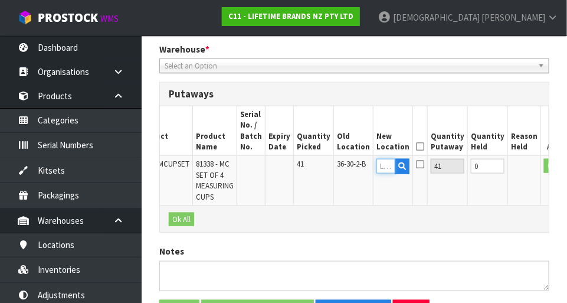
click at [354, 167] on input "text" at bounding box center [385, 166] width 19 height 15
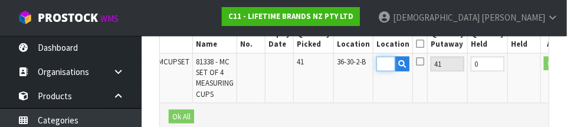
scroll to position [0, 22]
type input "39-24-2-C"
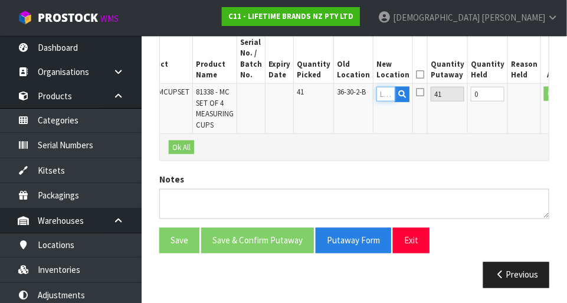
click at [354, 93] on input "text" at bounding box center [385, 94] width 19 height 15
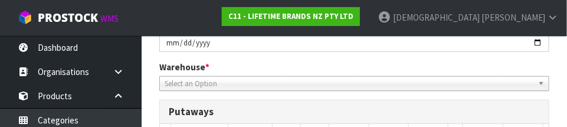
type input "39-24-2"
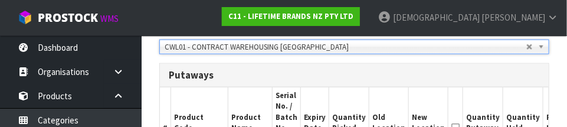
click at [330, 80] on div "Putaways" at bounding box center [354, 76] width 389 height 24
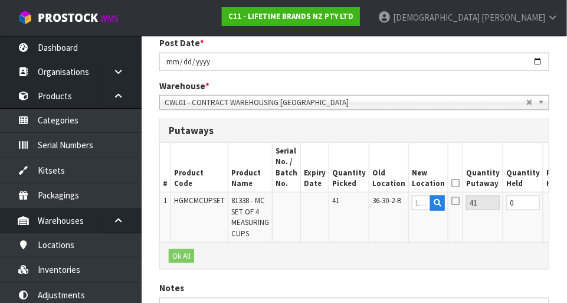
scroll to position [250, 0]
click at [354, 203] on input "text" at bounding box center [421, 203] width 19 height 15
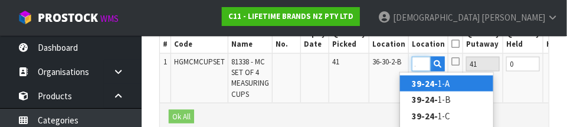
scroll to position [0, 15]
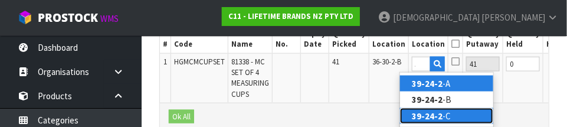
click at [354, 120] on link "39-24-2 -C" at bounding box center [446, 116] width 93 height 16
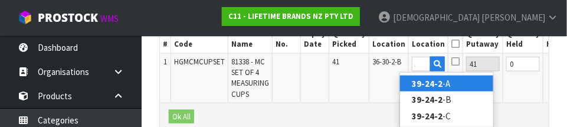
type input "39-24-2-C"
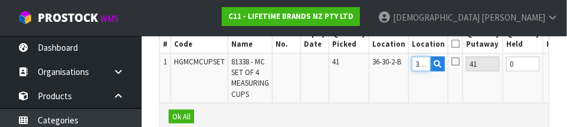
scroll to position [0, 35]
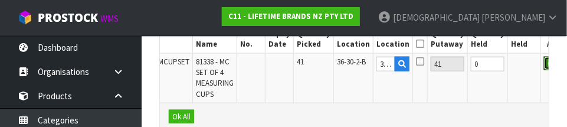
click at [354, 64] on button "OK" at bounding box center [552, 64] width 17 height 14
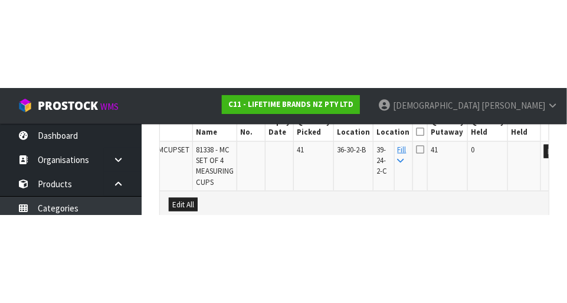
scroll to position [359, 0]
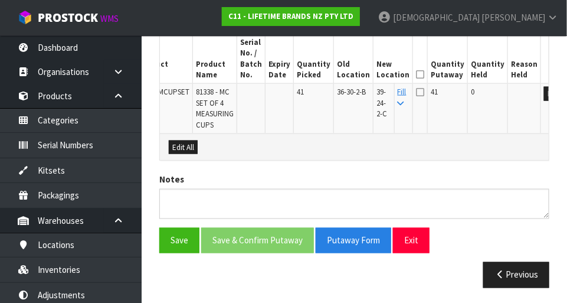
click at [354, 74] on icon at bounding box center [420, 74] width 8 height 1
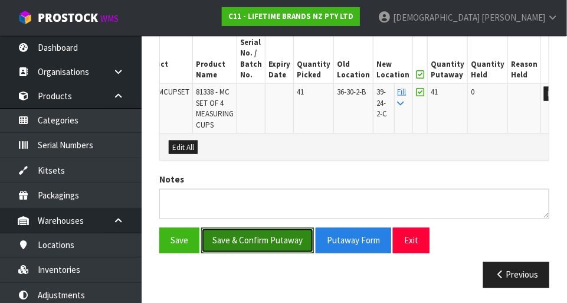
click at [281, 240] on button "Save & Confirm Putaway" at bounding box center [257, 240] width 113 height 25
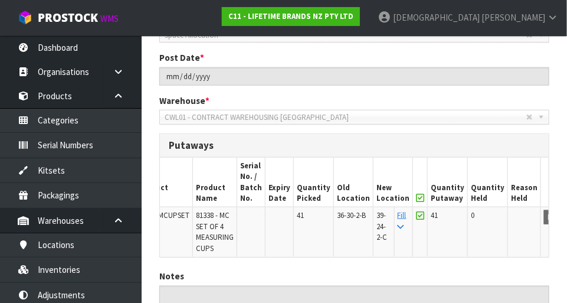
scroll to position [0, 0]
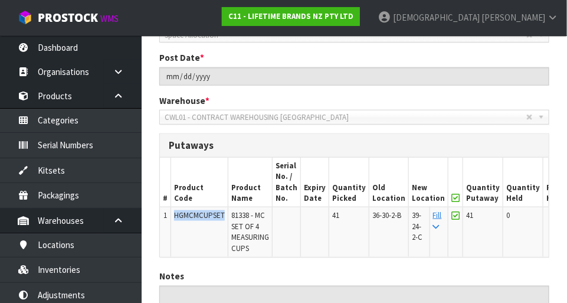
copy span "HGMCMCUPSET"
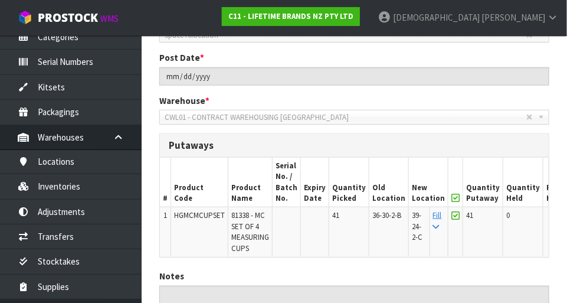
scroll to position [109, 0]
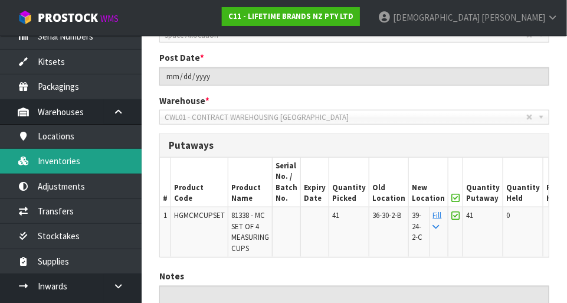
click at [99, 169] on link "Inventories" at bounding box center [71, 161] width 142 height 24
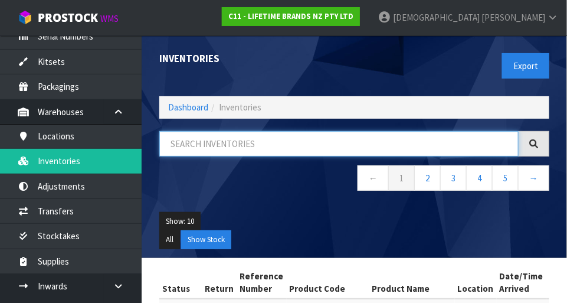
paste input "HGMCMCUPSET"
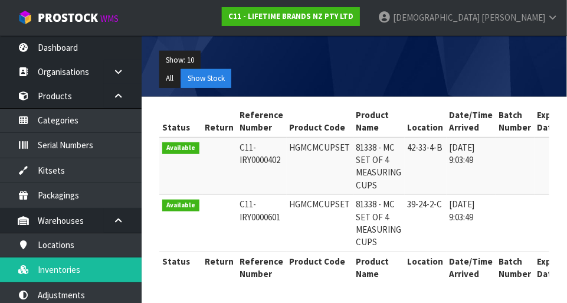
type input "HGMCMCUPSET"
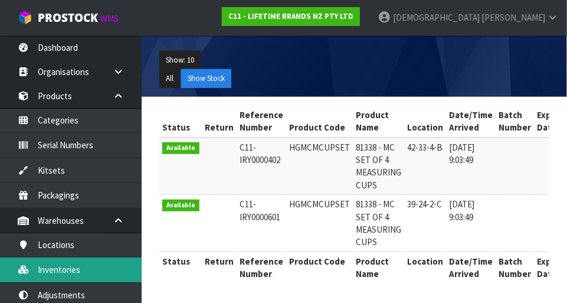
click at [62, 270] on link "Inventories" at bounding box center [71, 269] width 142 height 24
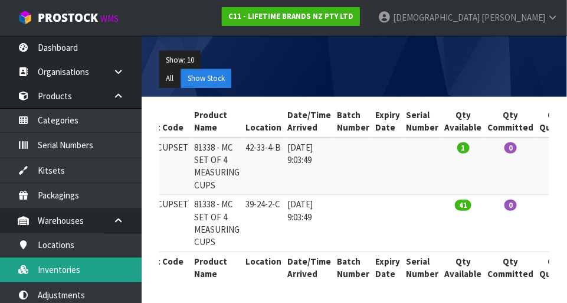
scroll to position [0, 153]
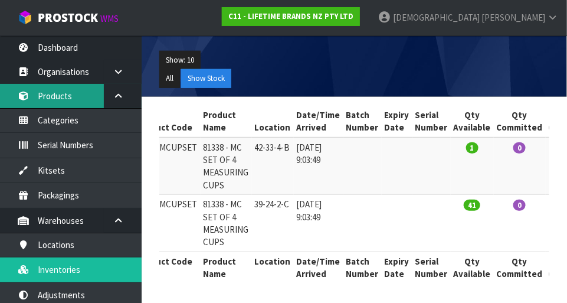
click at [69, 100] on link "Products" at bounding box center [71, 96] width 142 height 24
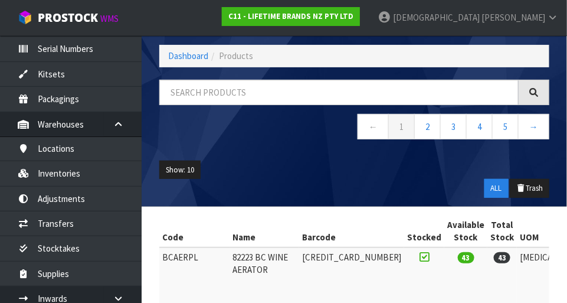
scroll to position [96, 0]
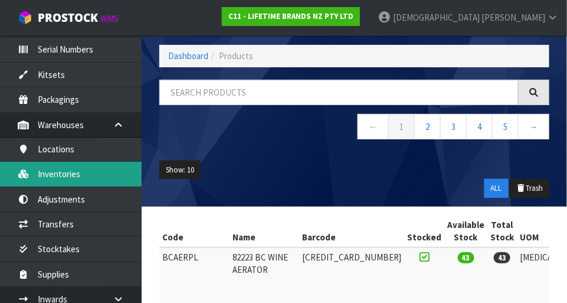
click at [82, 175] on link "Inventories" at bounding box center [71, 174] width 142 height 24
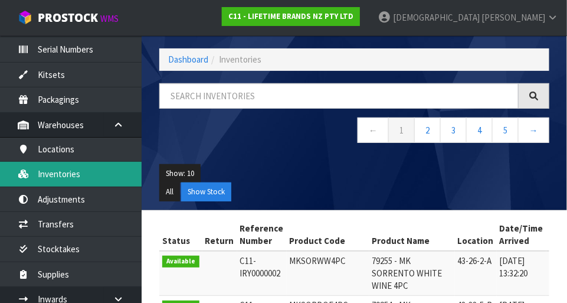
scroll to position [51, 0]
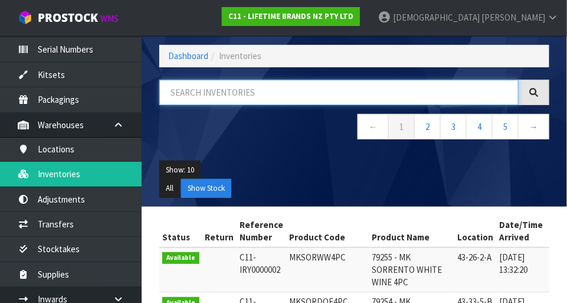
paste input "HGMCMCUPSET"
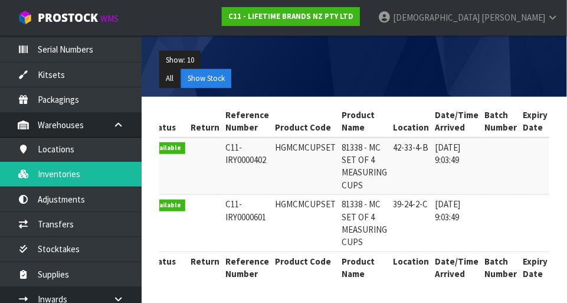
scroll to position [0, 20]
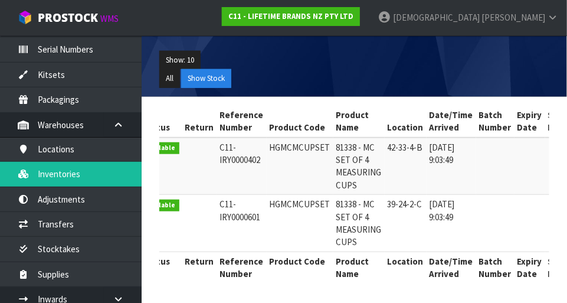
type input "HGMCMCUPSET"
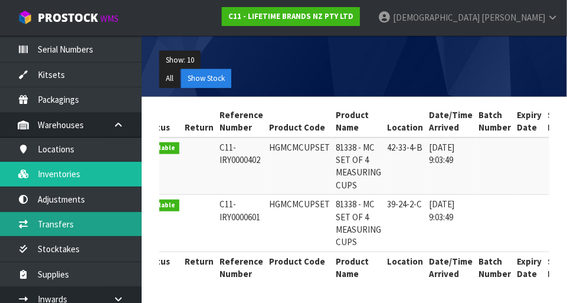
click at [90, 221] on link "Transfers" at bounding box center [71, 224] width 142 height 24
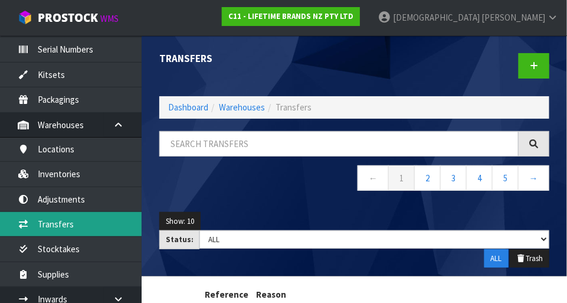
scroll to position [1, 0]
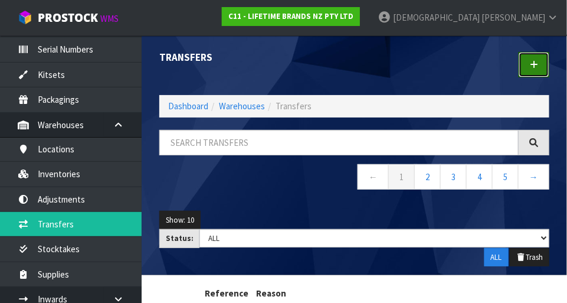
click at [354, 66] on link at bounding box center [534, 64] width 31 height 25
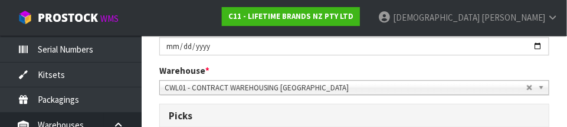
scroll to position [234, 0]
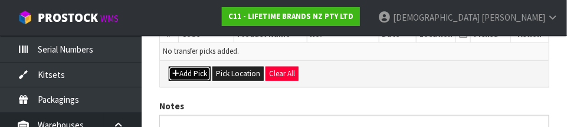
click at [194, 74] on button "Add Pick" at bounding box center [190, 74] width 42 height 14
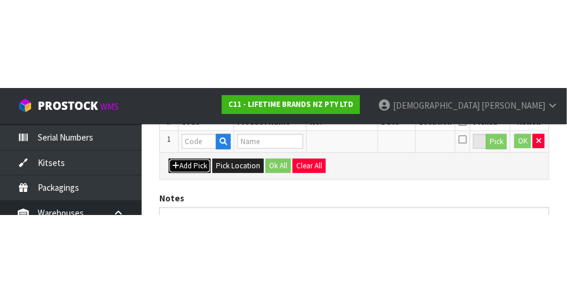
scroll to position [266, 0]
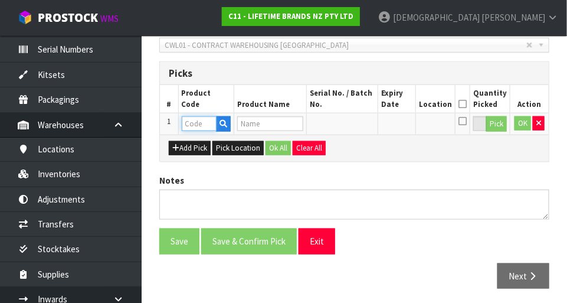
paste input "HGMCMCUPSET"
type input "HGMCMCUPSET"
type input "81338 - MC SET OF 4 MEASURING CUPS"
type input "HGMCMCUPSET"
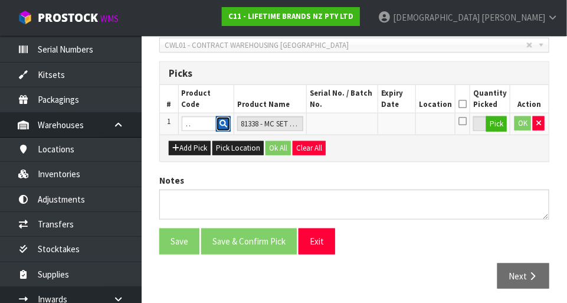
click at [222, 125] on icon "button" at bounding box center [224, 124] width 8 height 8
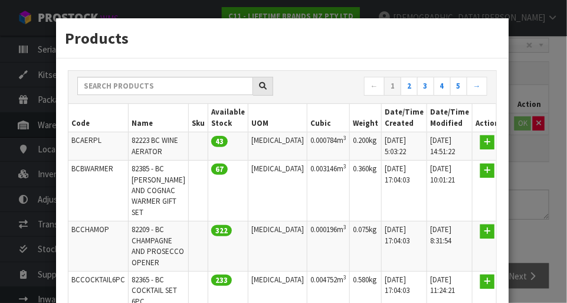
click at [354, 74] on div "Products ← 1 2 3 4 5 → Code Name Sku Available Stock UOM Cubic Weight Date/Time…" at bounding box center [283, 151] width 567 height 303
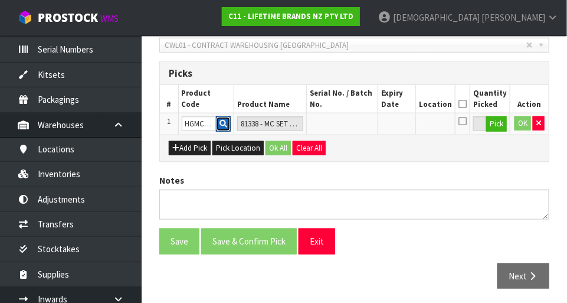
scroll to position [266, 0]
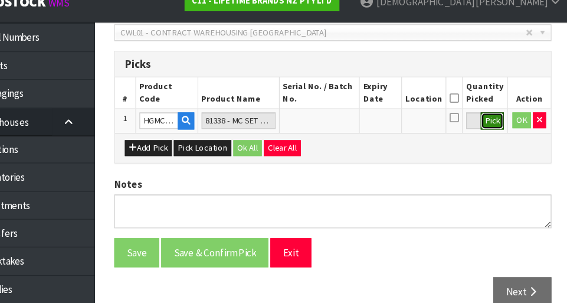
click at [354, 121] on button "Pick" at bounding box center [496, 123] width 21 height 15
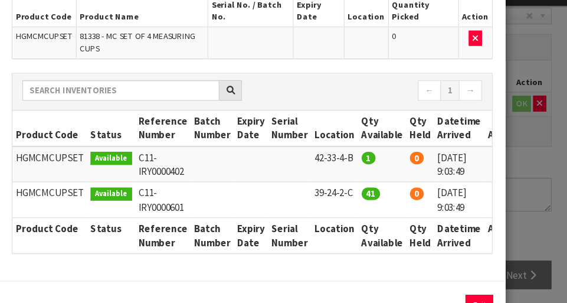
scroll to position [0, 14]
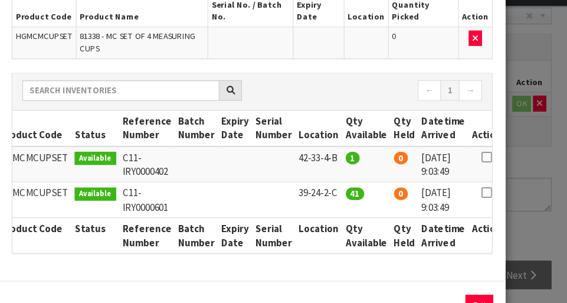
click at [354, 171] on icon at bounding box center [491, 171] width 9 height 1
copy td "39-24-2-C"
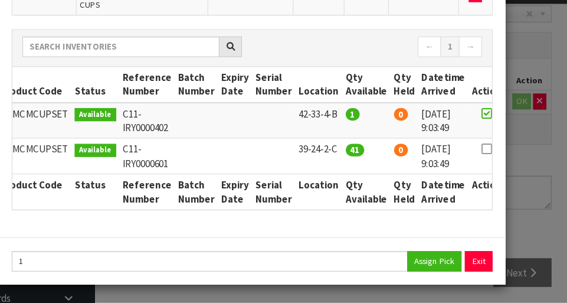
scroll to position [266, 0]
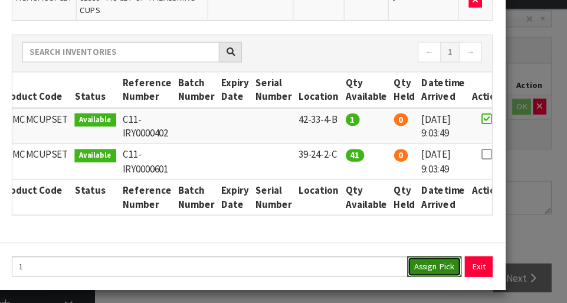
click at [354, 263] on button "Assign Pick" at bounding box center [445, 266] width 48 height 18
type input "1"
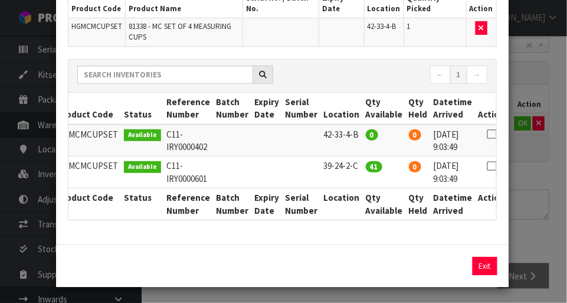
scroll to position [104, 0]
click at [354, 68] on div "Pick Line Picks Product Code Product Name Serial No. / Batch No. Expiry Date Lo…" at bounding box center [283, 151] width 567 height 303
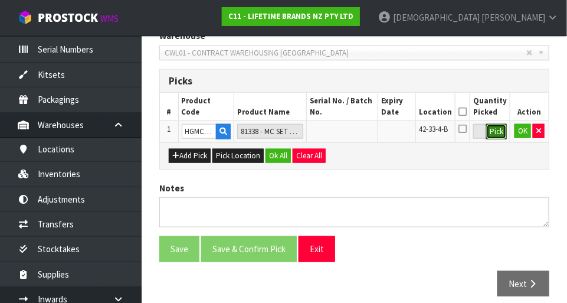
scroll to position [258, 0]
click at [354, 133] on button "OK" at bounding box center [523, 131] width 17 height 14
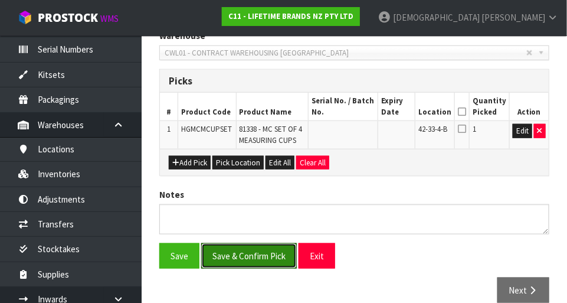
click at [259, 244] on button "Save & Confirm Pick" at bounding box center [249, 255] width 96 height 25
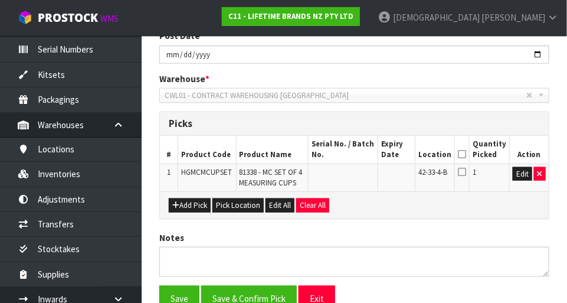
scroll to position [0, 0]
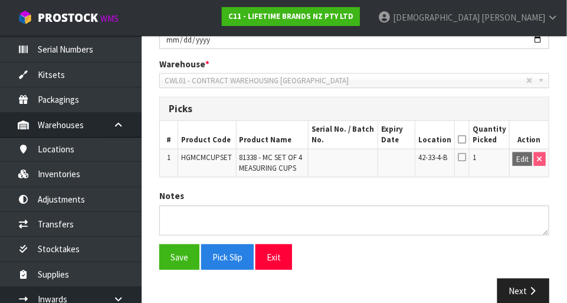
scroll to position [277, 0]
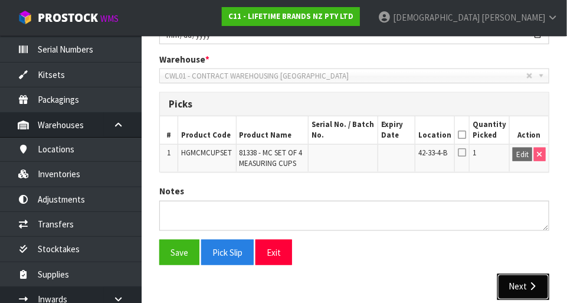
click at [354, 278] on button "Next" at bounding box center [523, 286] width 52 height 25
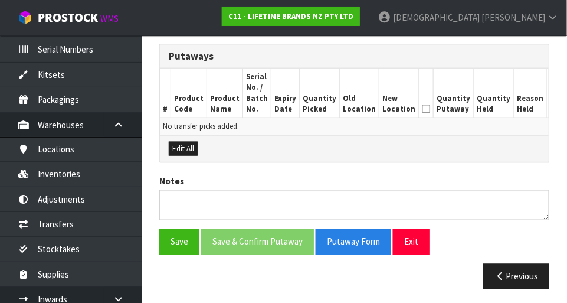
scroll to position [322, 0]
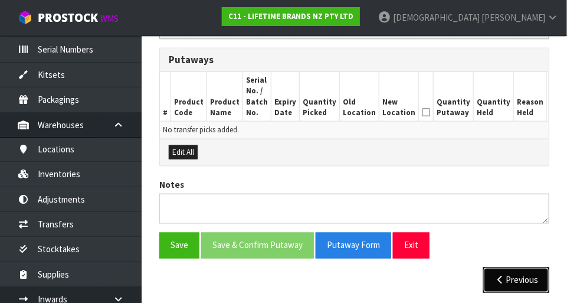
click at [354, 277] on button "Previous" at bounding box center [516, 279] width 66 height 25
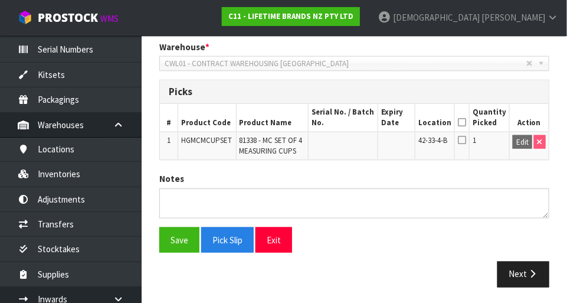
click at [354, 122] on icon at bounding box center [462, 122] width 8 height 1
click at [183, 233] on button "Save" at bounding box center [179, 239] width 40 height 25
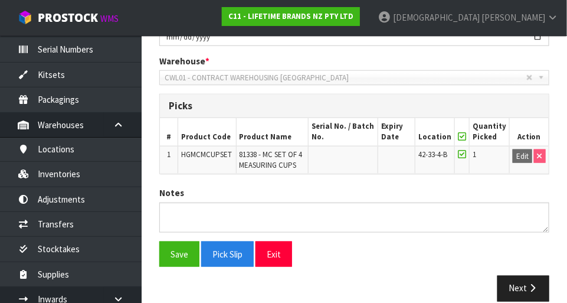
scroll to position [274, 0]
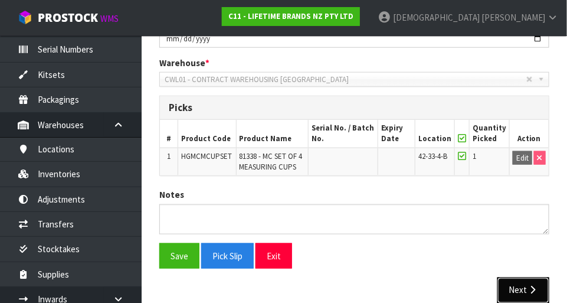
click at [354, 277] on button "Next" at bounding box center [523, 289] width 52 height 25
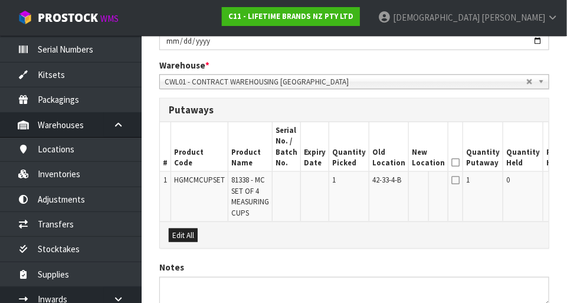
scroll to position [270, 0]
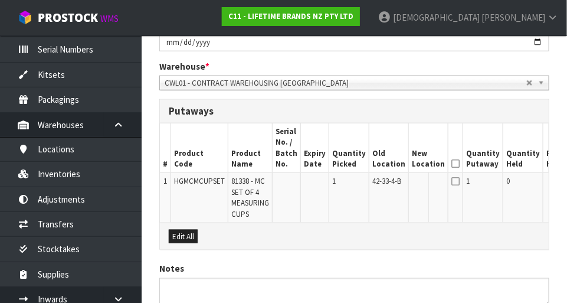
click at [354, 181] on icon at bounding box center [455, 180] width 8 height 9
click at [354, 184] on icon at bounding box center [455, 180] width 8 height 9
click at [354, 177] on icon at bounding box center [455, 180] width 8 height 9
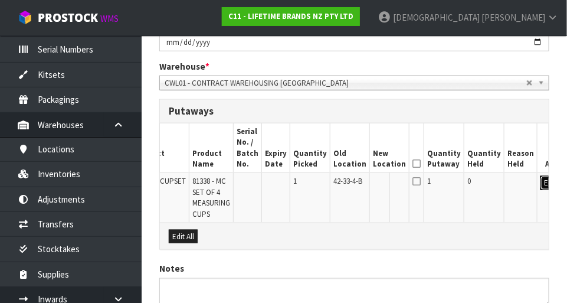
click at [354, 179] on button "Edit" at bounding box center [550, 183] width 19 height 14
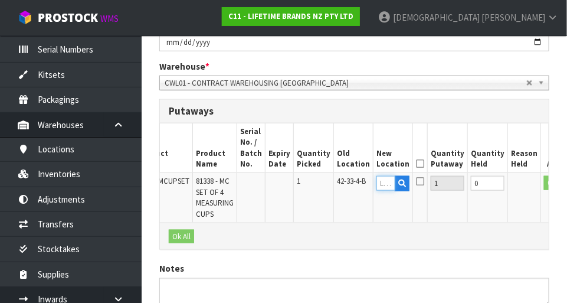
click at [354, 181] on input "text" at bounding box center [385, 183] width 19 height 15
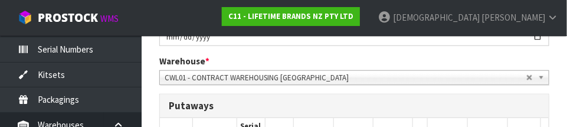
scroll to position [384, 0]
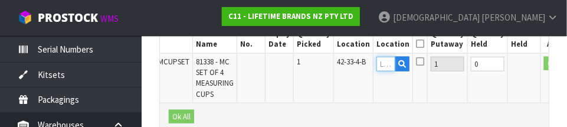
click at [354, 65] on input "text" at bounding box center [385, 64] width 19 height 15
paste input "39-24-2-C"
type input "39-24-2-C"
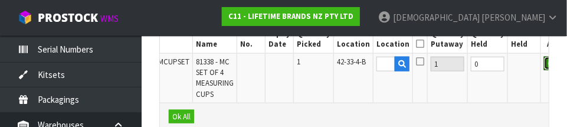
click at [354, 65] on button "OK" at bounding box center [552, 64] width 17 height 14
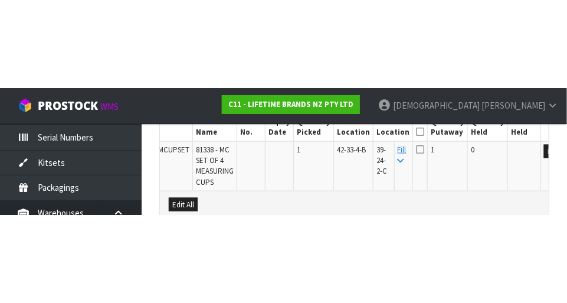
scroll to position [359, 0]
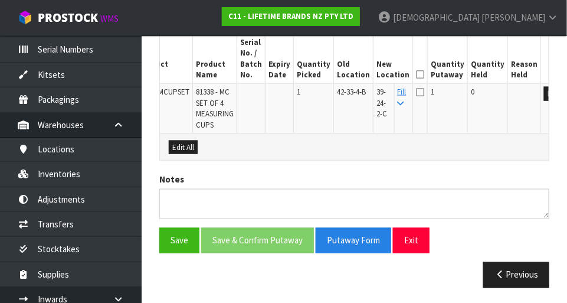
click at [354, 74] on icon at bounding box center [420, 74] width 8 height 1
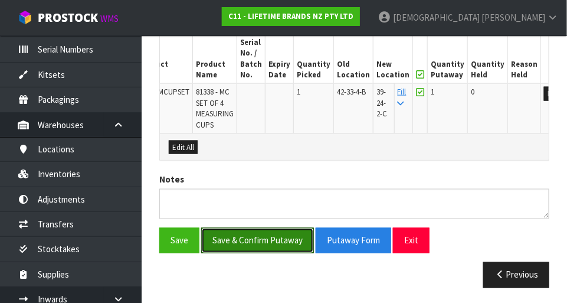
click at [267, 237] on button "Save & Confirm Putaway" at bounding box center [257, 240] width 113 height 25
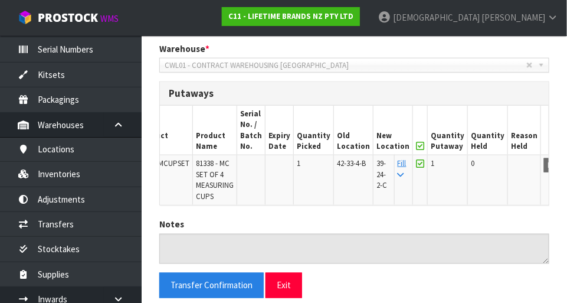
scroll to position [0, 0]
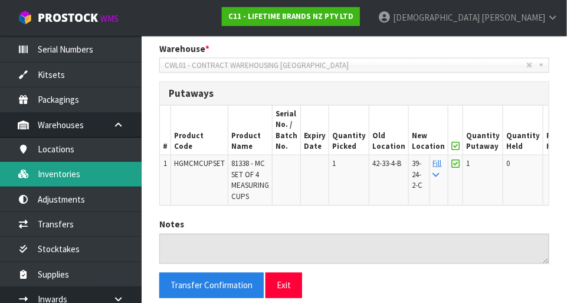
click at [69, 176] on link "Inventories" at bounding box center [71, 174] width 142 height 24
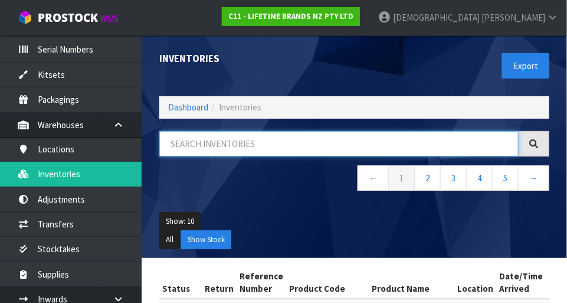
paste input "HGMCMCUPSET"
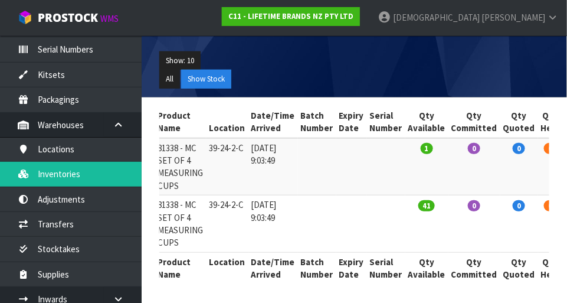
scroll to position [0, 247]
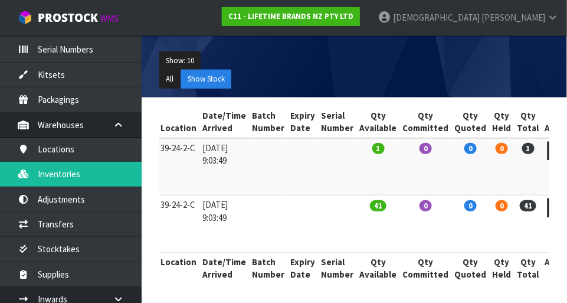
type input "HGMCMCUPSET"
click at [354, 155] on link at bounding box center [559, 151] width 22 height 19
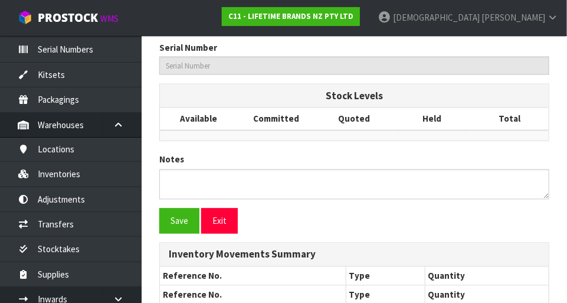
type input "HGMCMCUPSET"
type input "81338 - MC SET OF 4 MEASURING CUPS"
type input "39-24-2-C"
type input "C11-IRY0000402"
type input "C11-REC0000008"
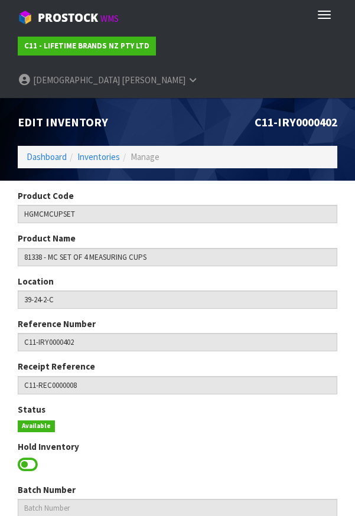
click at [185, 74] on span "[PERSON_NAME]" at bounding box center [154, 79] width 64 height 11
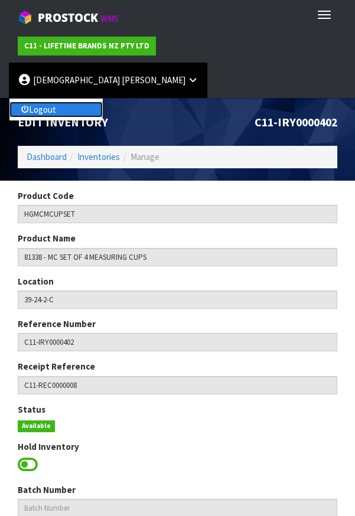
click at [103, 102] on link "Logout" at bounding box center [55, 110] width 93 height 16
